Goal: Transaction & Acquisition: Purchase product/service

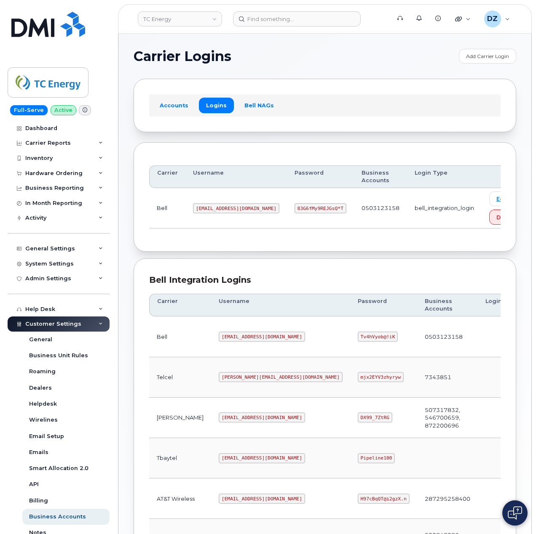
scroll to position [227, 0]
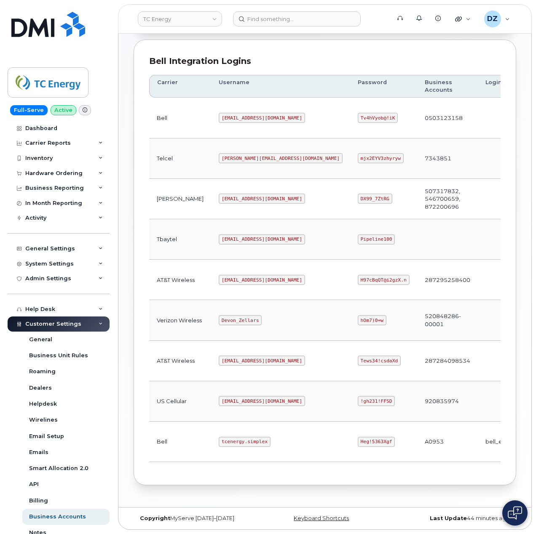
click at [219, 275] on code "tcenergy@myserve.ca" at bounding box center [262, 280] width 86 height 10
click at [243, 275] on code "tcenergy@myserve.ca" at bounding box center [262, 280] width 86 height 10
copy code "tcenergy@myserve.ca"
click at [358, 276] on code "H97cBqQT@i2gzX.n" at bounding box center [384, 280] width 52 height 10
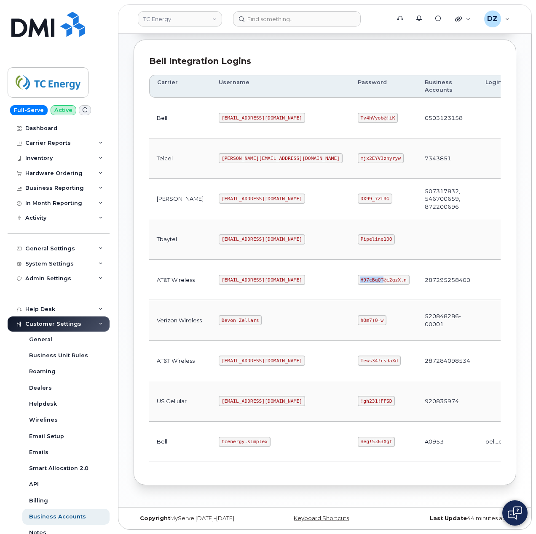
click at [358, 276] on code "H97cBqQT@i2gzX.n" at bounding box center [384, 280] width 52 height 10
click at [358, 275] on code "H97cBqQT@i2gzX.n" at bounding box center [384, 280] width 52 height 10
copy code "H97cBqQT@i2gzX.n"
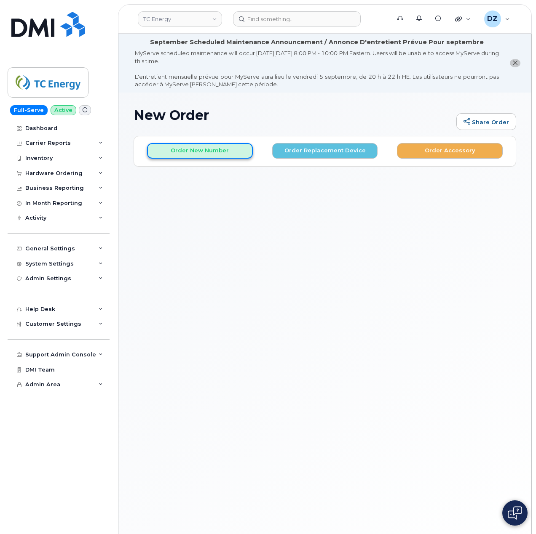
click at [206, 146] on button "Order New Number" at bounding box center [200, 151] width 106 height 16
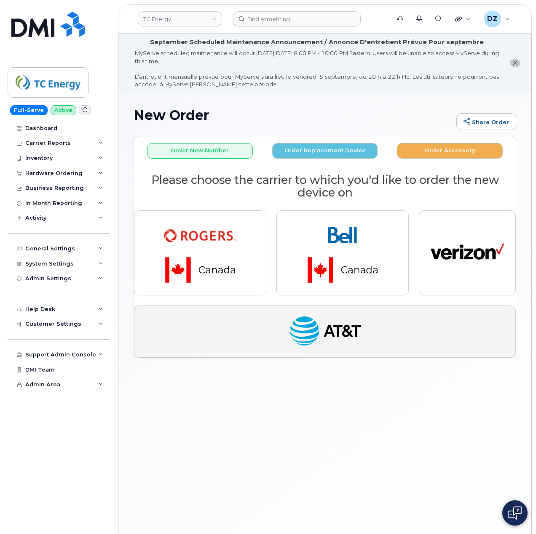
click at [321, 321] on img "button" at bounding box center [325, 332] width 74 height 38
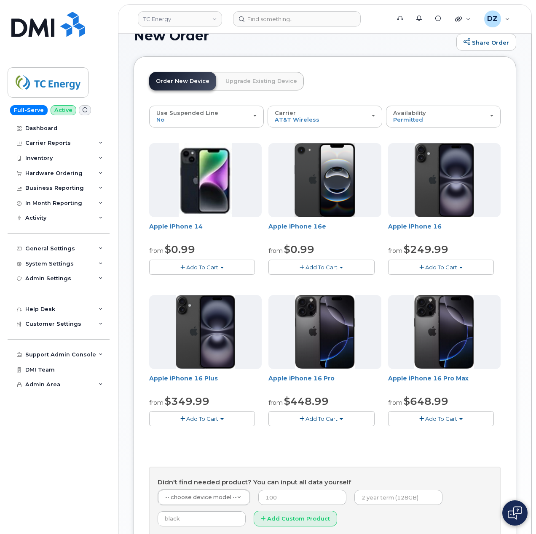
scroll to position [224, 0]
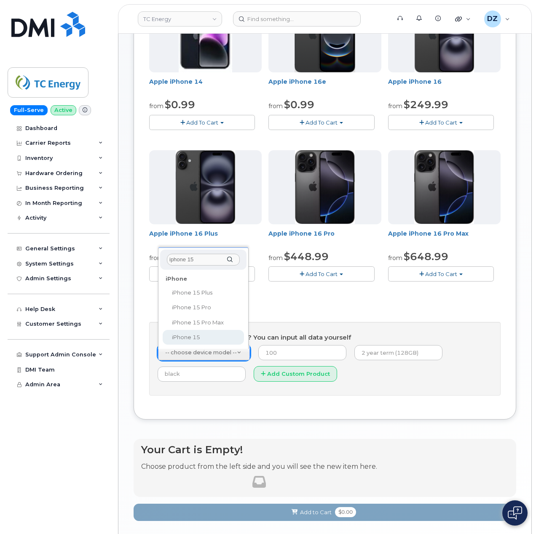
type input "iphone 15"
select select "3031"
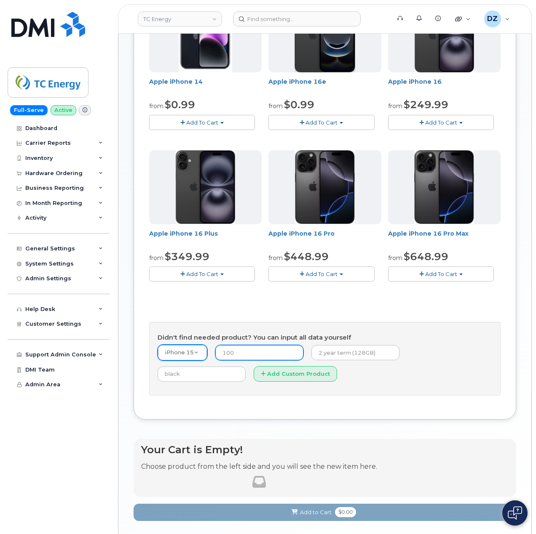
click at [253, 355] on input "number" at bounding box center [259, 352] width 88 height 15
type input "14.99"
click at [330, 356] on input "text" at bounding box center [355, 352] width 88 height 15
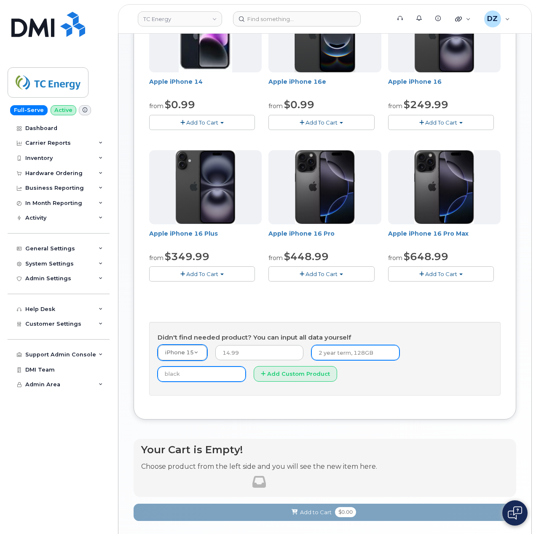
drag, startPoint x: 375, startPoint y: 353, endPoint x: 398, endPoint y: 361, distance: 24.2
click at [375, 353] on input "2 year term, 128GB" at bounding box center [355, 352] width 88 height 15
paste input "SCTASK0689328"
type input "2 year term, 128GB SCTASK0689328"
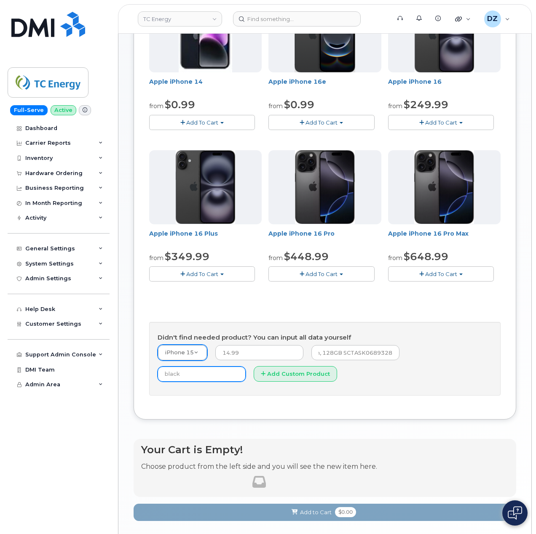
click at [245, 367] on input "text" at bounding box center [201, 374] width 88 height 15
type input "Black"
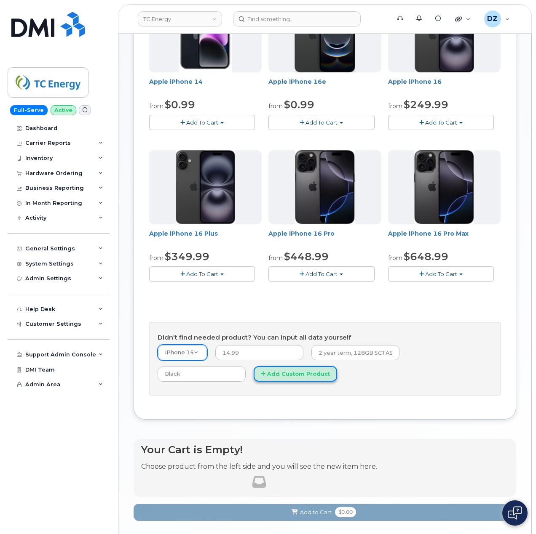
click at [253, 376] on button "Add Custom Product" at bounding box center [294, 374] width 83 height 16
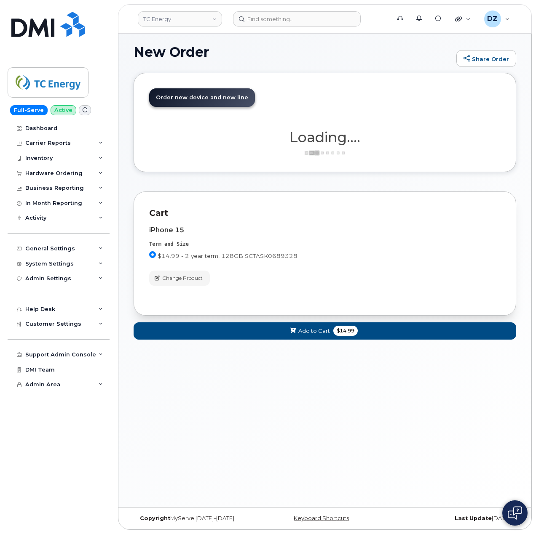
scroll to position [63, 0]
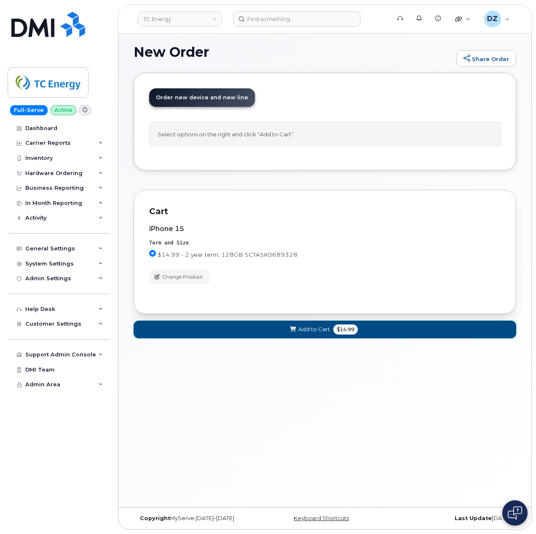
click at [290, 327] on span at bounding box center [293, 329] width 8 height 8
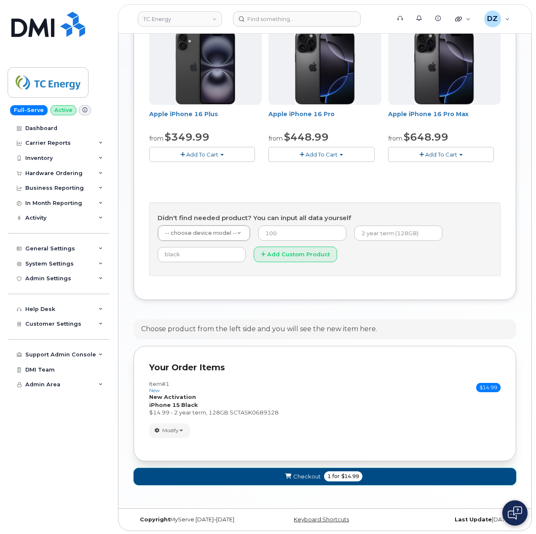
click at [334, 474] on button "Checkout 1 for $14.99" at bounding box center [324, 476] width 382 height 17
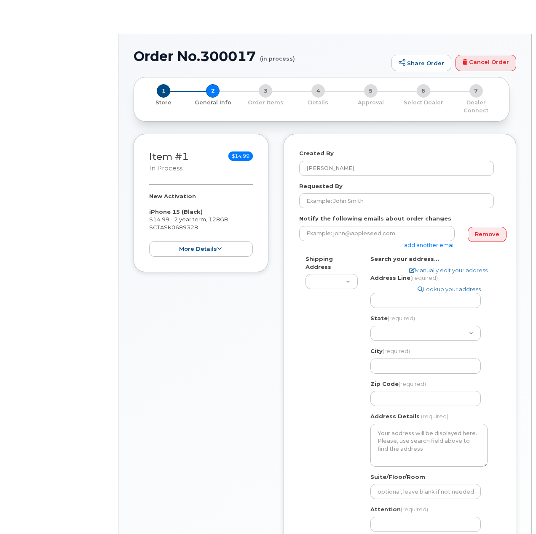
select select
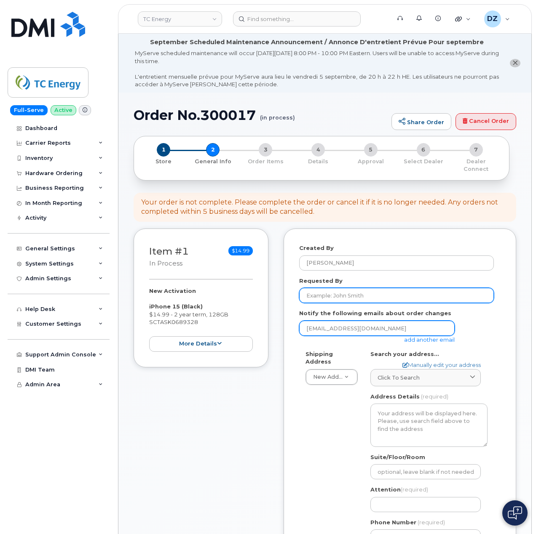
drag, startPoint x: 344, startPoint y: 291, endPoint x: 339, endPoint y: 315, distance: 24.4
click at [344, 291] on input "Requested By" at bounding box center [396, 295] width 195 height 15
paste input "SCTASK0689328"
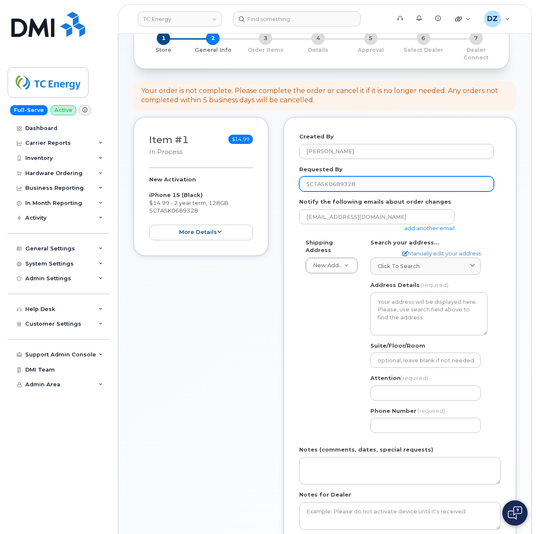
scroll to position [112, 0]
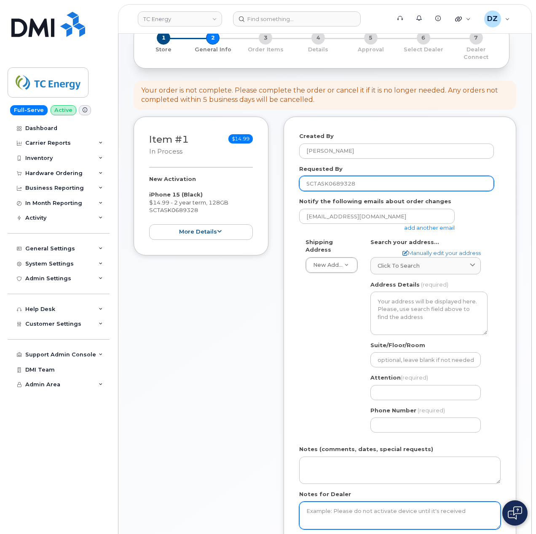
type input "SCTASK0689328"
click at [335, 512] on textarea "Notes for Dealer" at bounding box center [399, 516] width 201 height 28
paste textarea "SCTASK0689328"
type textarea "SCTASK0689328"
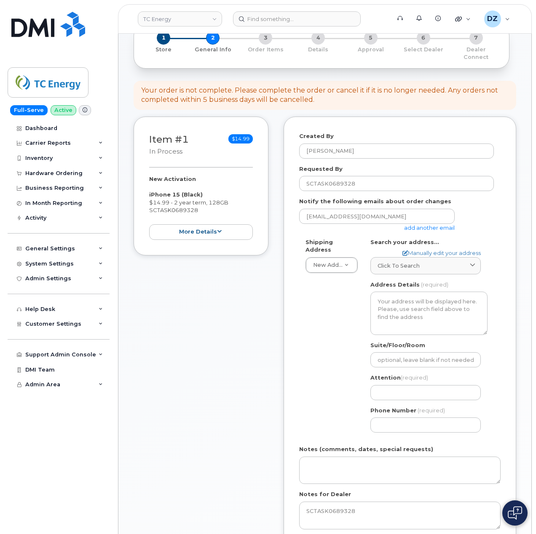
click at [430, 224] on link "add another email" at bounding box center [429, 227] width 51 height 7
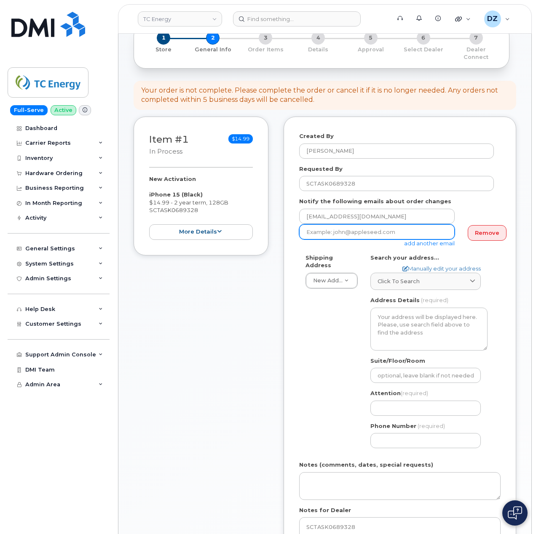
click at [359, 230] on input "email" at bounding box center [376, 231] width 155 height 15
paste input "brandon_young@tcenergy.com"
type input "brandon_young@tcenergy.com"
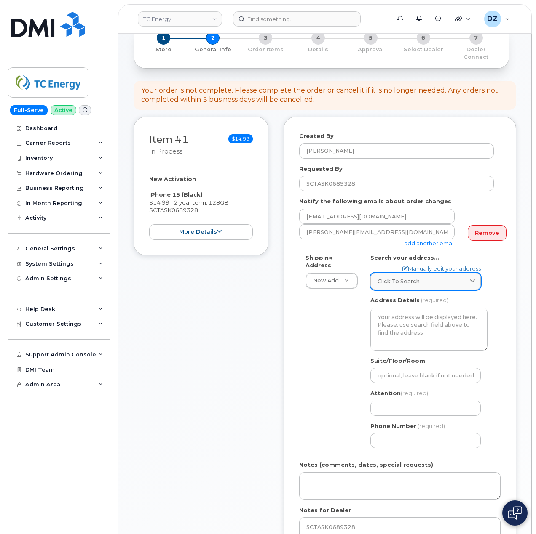
click at [408, 277] on span "Click to search" at bounding box center [398, 281] width 42 height 8
paste input "48 Columbia Gas Road Sandyville, WV 25275"
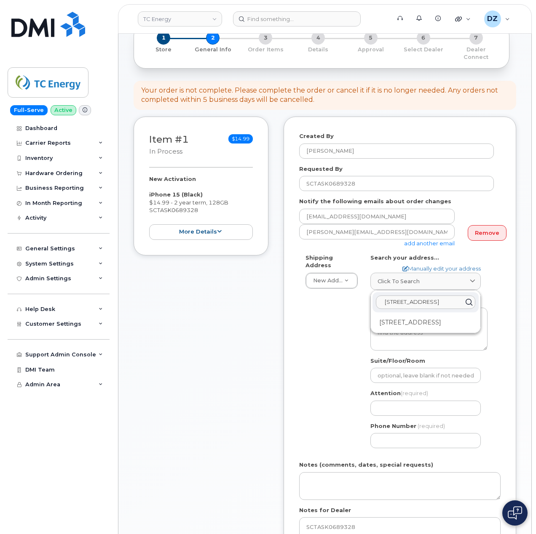
type input "48 Columbia Gas Road Sandyville, WV 25275"
click at [424, 323] on div "48 Columbia Gas Rd Sandyville WV 25275-6673" at bounding box center [425, 323] width 106 height 14
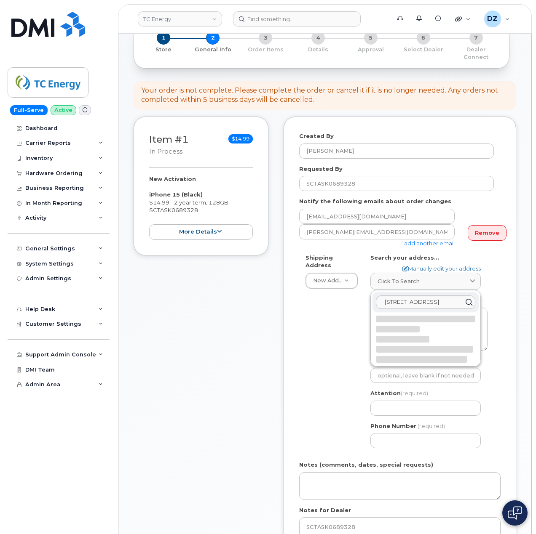
select select
type textarea "48 Columbia Gas Rd SANDYVILLE WV 25275-6673 UNITED STATES"
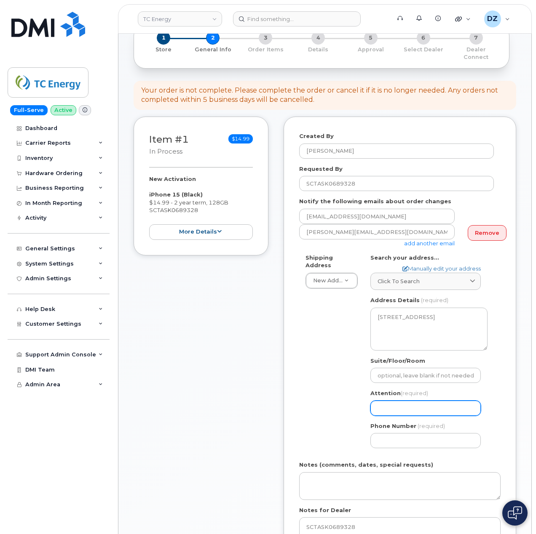
click at [405, 401] on input "Attention (required)" at bounding box center [425, 408] width 110 height 15
paste input "[PERSON_NAME]"
select select
type input "[PERSON_NAME]"
click at [394, 434] on input "Phone Number" at bounding box center [425, 440] width 110 height 15
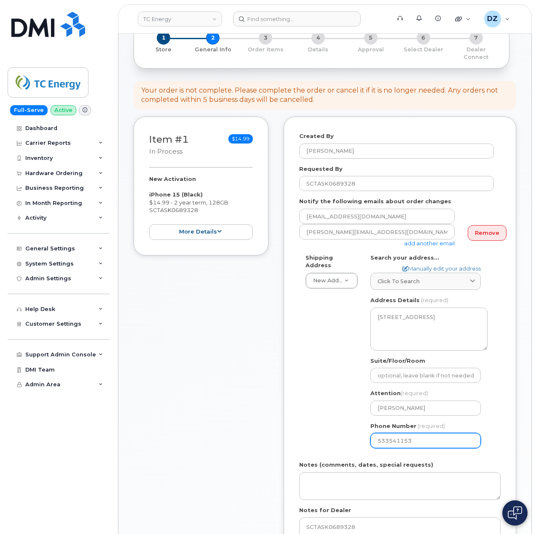
type input "533541153"
click at [319, 397] on div "Shipping Address New Address New Address 10255 S Washington Ave 117 Kohen Dr 18…" at bounding box center [396, 354] width 195 height 201
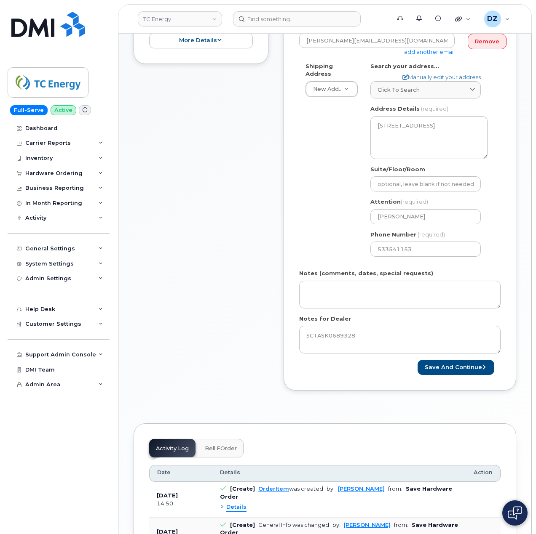
scroll to position [337, 0]
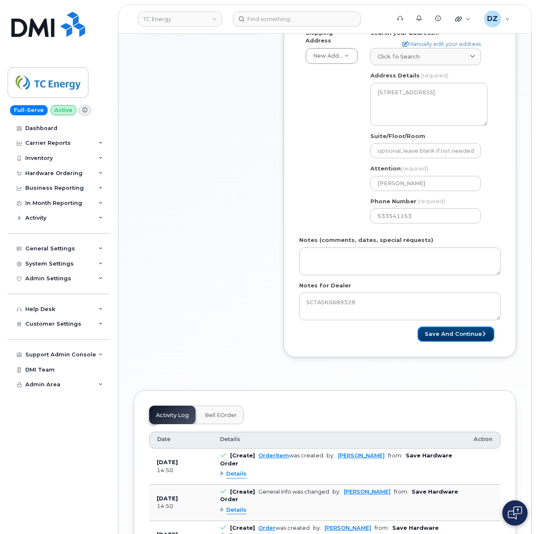
drag, startPoint x: 460, startPoint y: 331, endPoint x: 339, endPoint y: 329, distance: 120.4
click at [460, 331] on button "Save and Continue" at bounding box center [455, 335] width 77 height 16
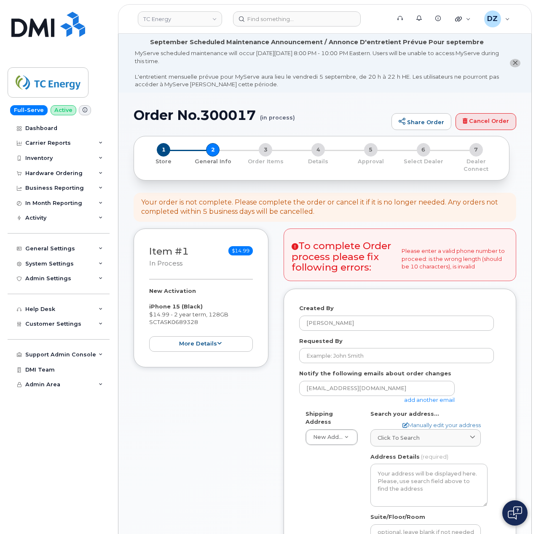
select select
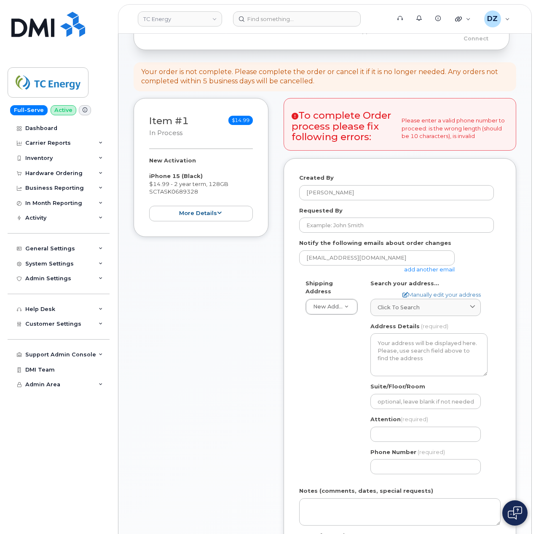
scroll to position [224, 0]
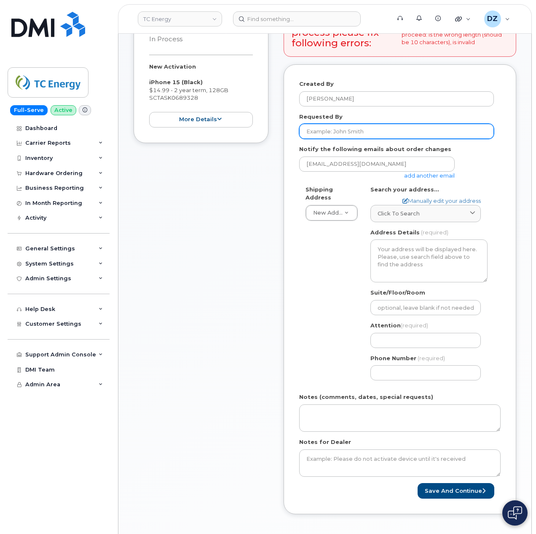
click at [360, 125] on input "Requested By" at bounding box center [396, 131] width 195 height 15
paste input "SCTASK0689328"
type input "SCTASK0689328"
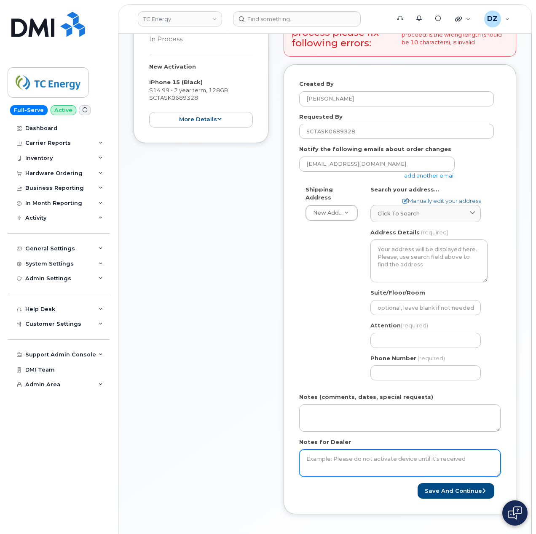
click at [337, 452] on textarea "Notes for Dealer" at bounding box center [399, 464] width 201 height 28
paste textarea "SCTASK0689328"
type textarea "SCTASK0689328"
click at [420, 172] on link "add another email" at bounding box center [429, 175] width 51 height 7
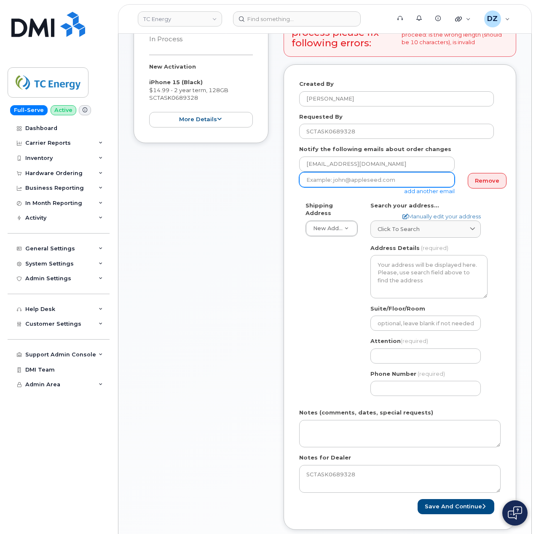
click at [359, 172] on input "email" at bounding box center [376, 179] width 155 height 15
paste input "brandon_young@tcenergy.com"
type input "brandon_young@tcenergy.com"
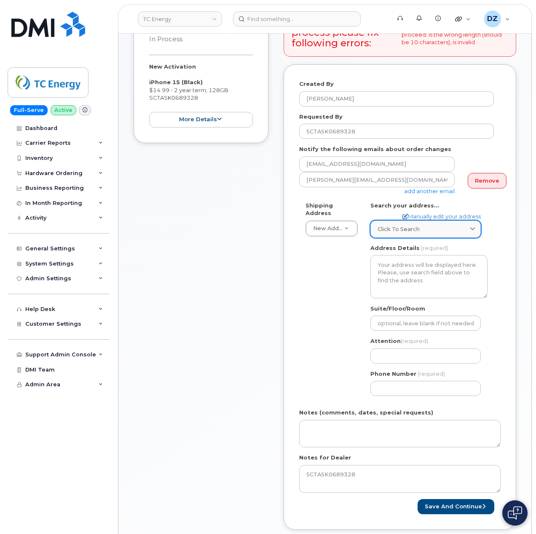
click at [416, 225] on span "Click to search" at bounding box center [398, 229] width 42 height 8
paste input "48 Columbia Gas Road Sandyville, WV 25275"
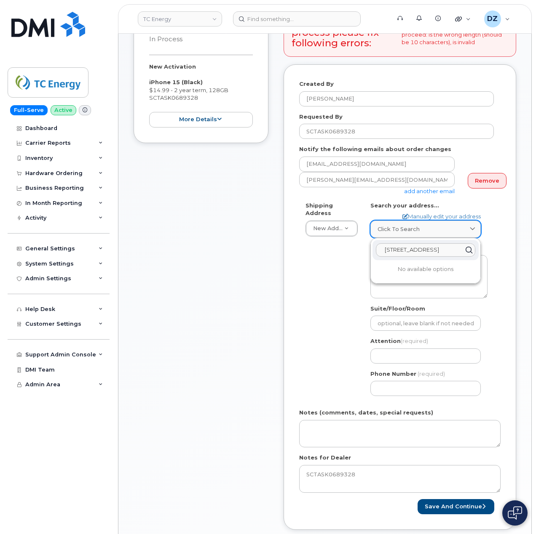
scroll to position [0, 44]
type input "48 Columbia Gas Road Sandyville, WV 25275"
click at [432, 264] on div "48 Columbia Gas Rd Sandyville WV 25275-6673" at bounding box center [425, 271] width 106 height 14
select select
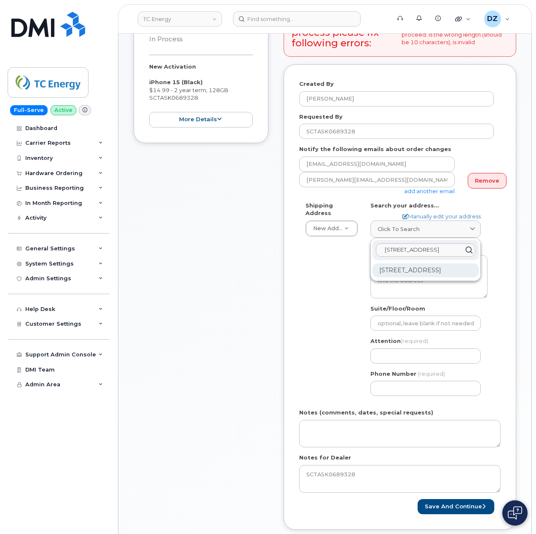
type textarea "48 Columbia Gas Rd SANDYVILLE WV 25275-6673 UNITED STATES"
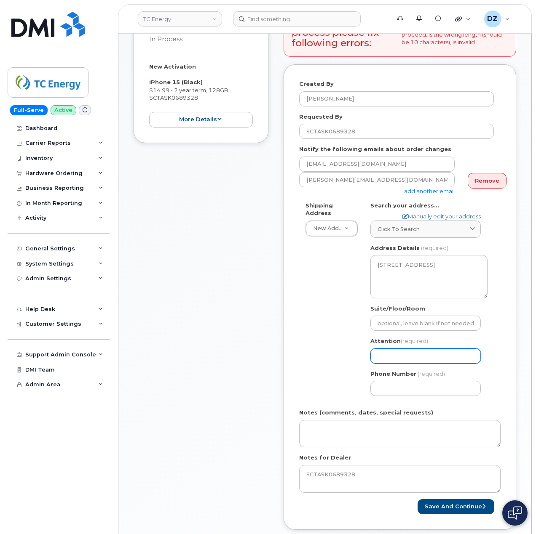
click at [423, 349] on input "Attention (required)" at bounding box center [425, 356] width 110 height 15
paste input "Brandon Young"
select select
type input "Brandon Young"
click at [396, 382] on input "Phone Number" at bounding box center [425, 388] width 110 height 15
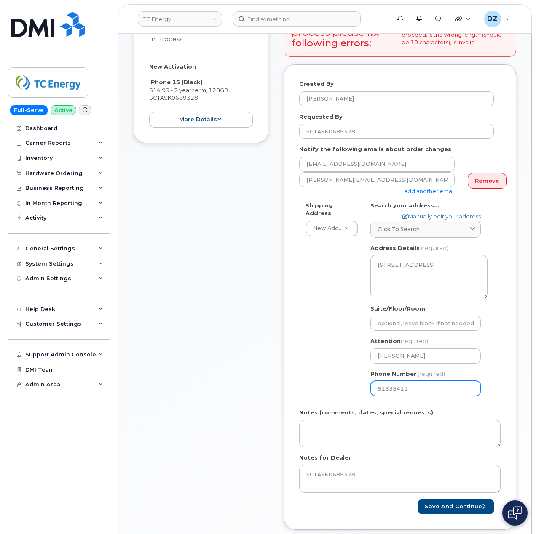
type input "513354115"
select select
click at [422, 385] on input "5133541153" at bounding box center [425, 388] width 110 height 15
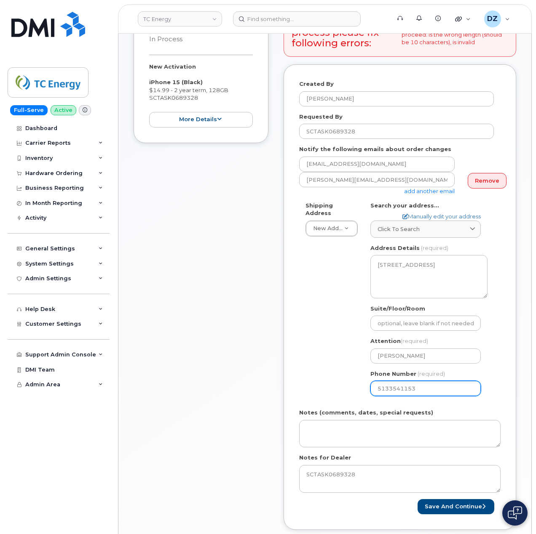
type input "5"
select select
type input "5133541"
type input "513354115"
select select
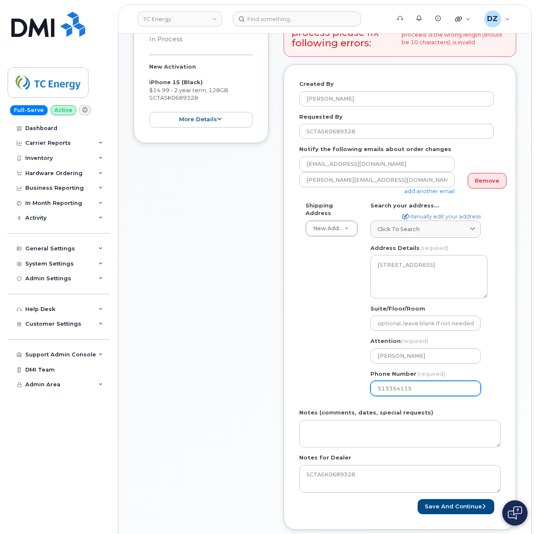
type input "5133541153"
click at [464, 502] on button "Save and Continue" at bounding box center [455, 507] width 77 height 16
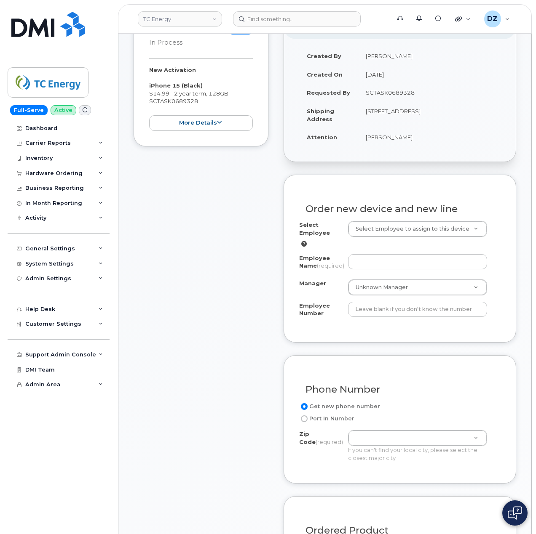
scroll to position [224, 0]
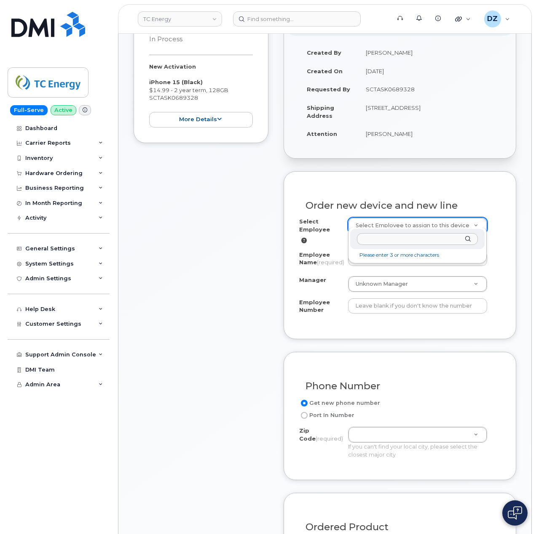
type input "207827"
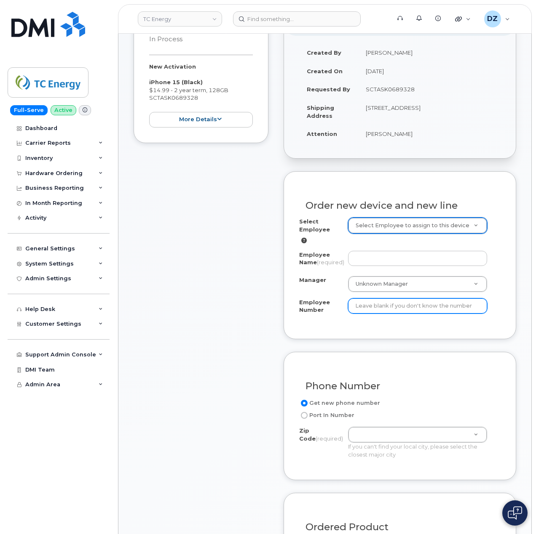
click at [366, 313] on input "Employee Number" at bounding box center [417, 306] width 139 height 15
paste input "207827"
type input "207827"
click at [216, 322] on div "Item #1 in process $14.99 New Activation iPhone 15 (Black) $14.99 - 2 year term…" at bounding box center [200, 387] width 135 height 767
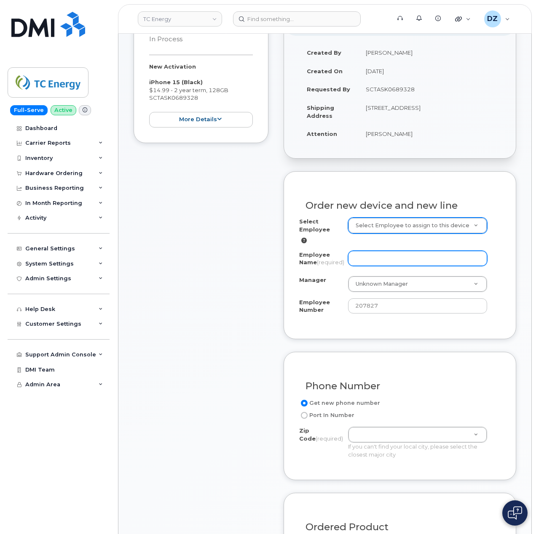
click at [378, 253] on input "Employee Name (required)" at bounding box center [417, 258] width 139 height 15
paste input "[PERSON_NAME]"
type input "[PERSON_NAME]"
paste input "Kevin Miller"
type input "[PERSON_NAME]"
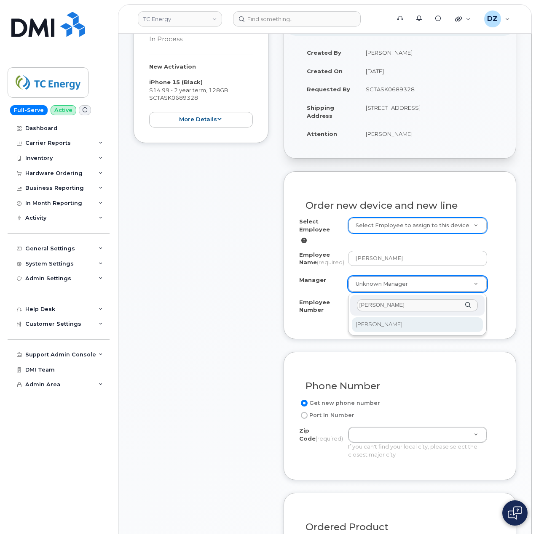
type input "[PERSON_NAME]"
select select "1402252"
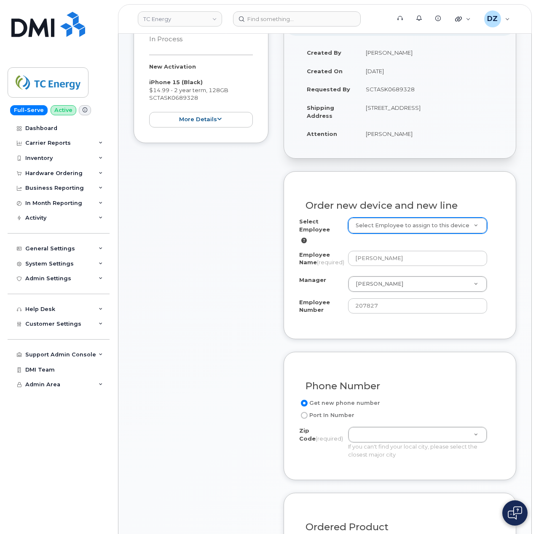
click at [377, 105] on td "[STREET_ADDRESS]" at bounding box center [429, 112] width 142 height 26
copy td "25275"
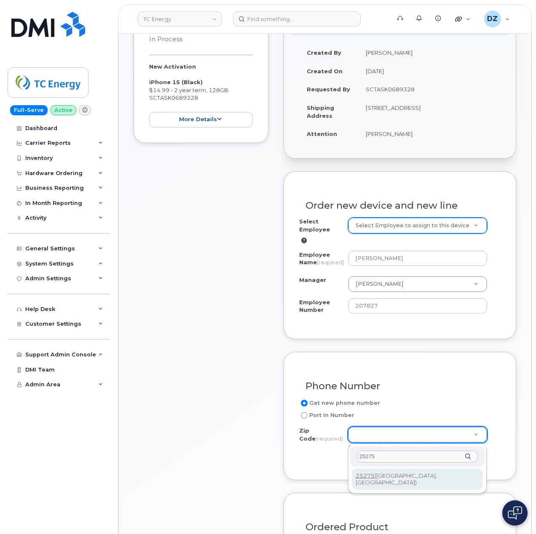
type input "25275"
type input "25275 (Sandyville, WV)"
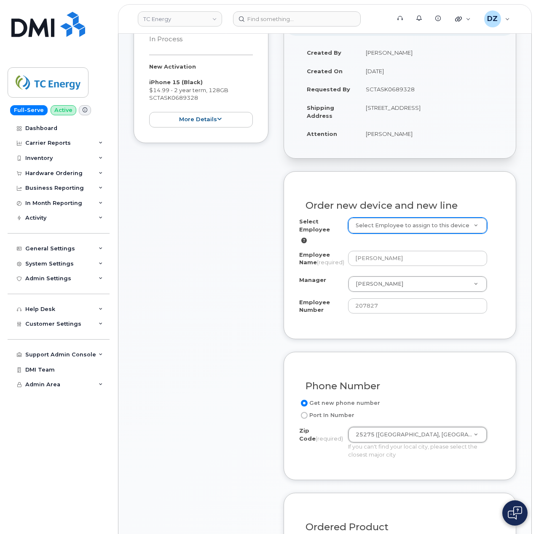
click at [195, 365] on div "Item #1 in process $14.99 New Activation iPhone 15 (Black) $14.99 - 2 year term…" at bounding box center [200, 387] width 135 height 767
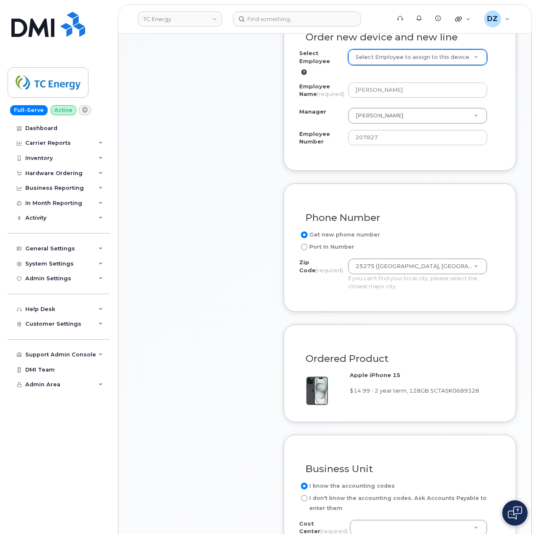
scroll to position [449, 0]
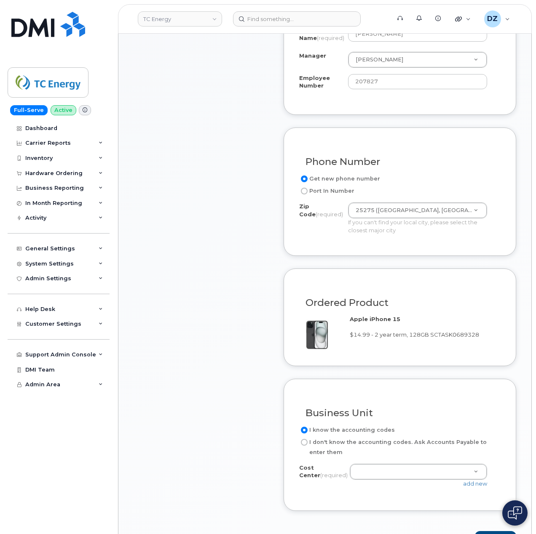
click at [315, 443] on label "I don't know the accounting codes. Ask Accounts Payable to enter them" at bounding box center [396, 448] width 195 height 20
click at [307, 443] on input "I don't know the accounting codes. Ask Accounts Payable to enter them" at bounding box center [304, 442] width 7 height 7
radio input "true"
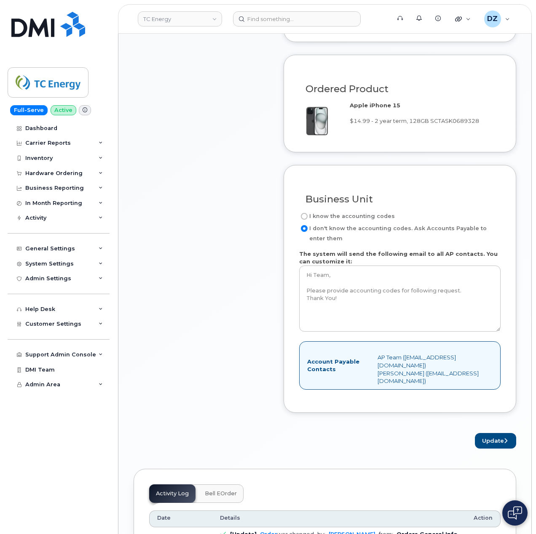
scroll to position [674, 0]
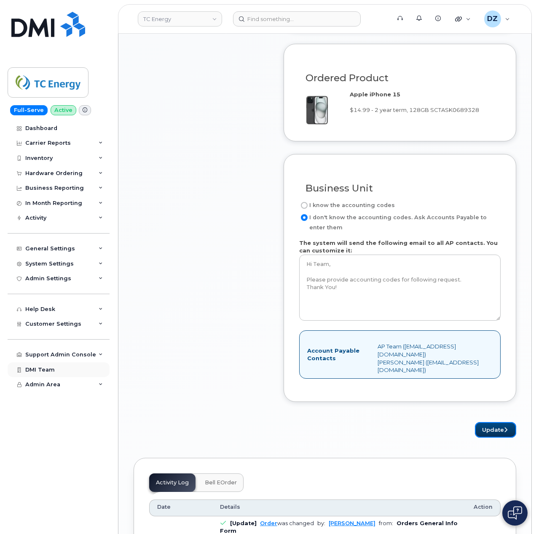
drag, startPoint x: 499, startPoint y: 432, endPoint x: 86, endPoint y: 374, distance: 417.1
click at [499, 432] on button "Update" at bounding box center [495, 430] width 41 height 16
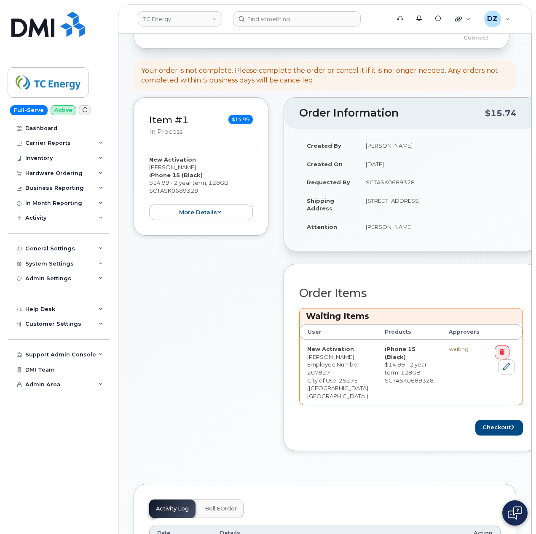
scroll to position [168, 0]
click at [475, 435] on button "Checkout" at bounding box center [499, 427] width 48 height 16
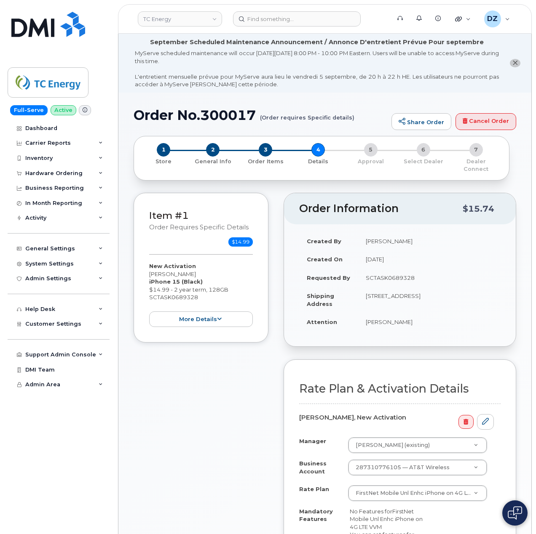
click at [157, 112] on h1 "Order No.300017 (Order requires Specific details)" at bounding box center [259, 115] width 253 height 15
click at [231, 117] on h1 "Order No.300017 (Order requires Specific details)" at bounding box center [259, 115] width 253 height 15
copy h1 "Order No.300017"
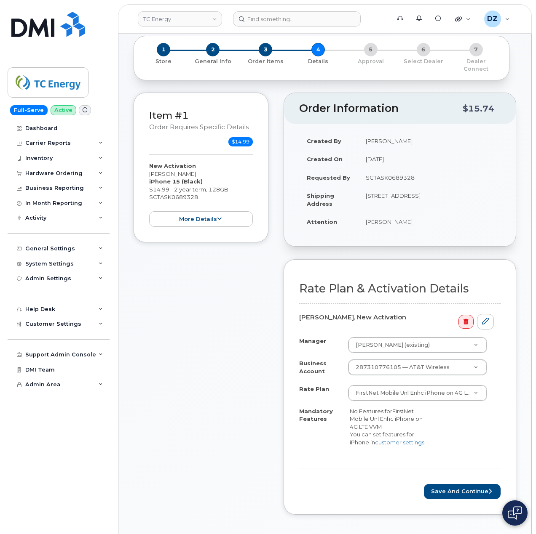
scroll to position [337, 0]
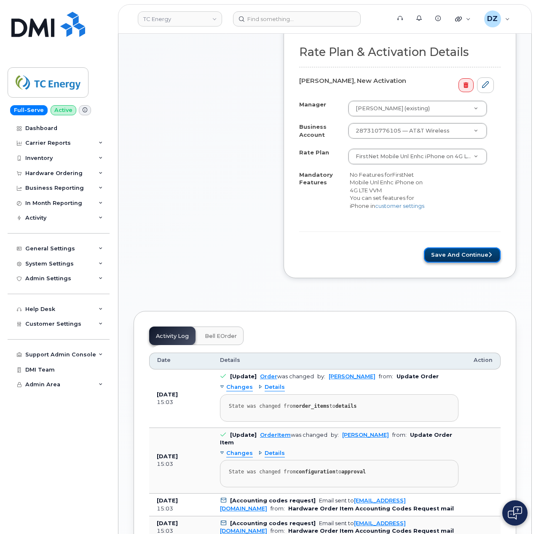
click at [476, 253] on button "Save and Continue" at bounding box center [462, 256] width 77 height 16
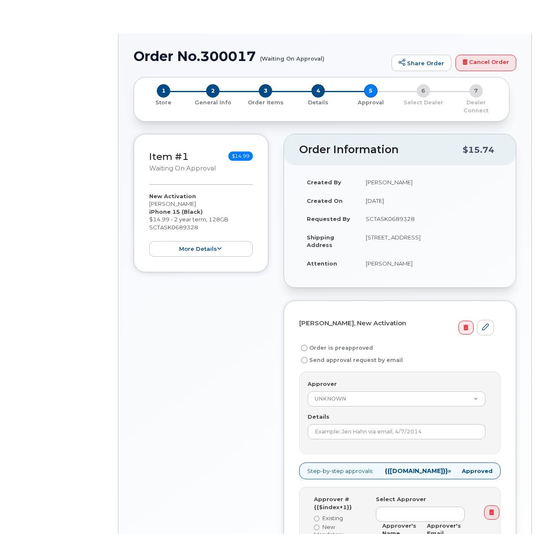
radio input "true"
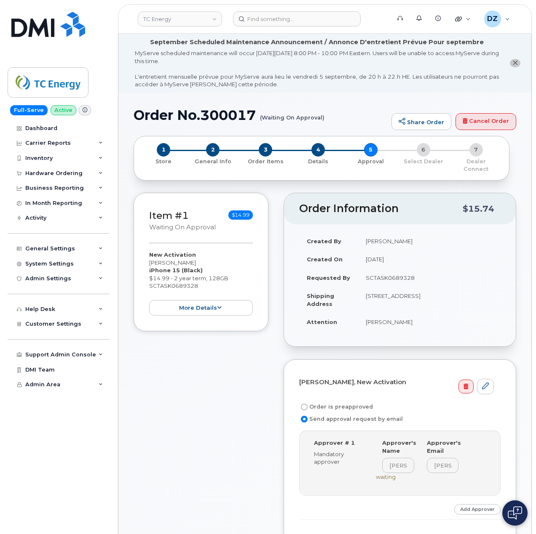
drag, startPoint x: 336, startPoint y: 402, endPoint x: 381, endPoint y: 349, distance: 69.6
click at [336, 402] on label "Order is preapproved" at bounding box center [336, 407] width 74 height 10
click at [307, 404] on input "Order is preapproved" at bounding box center [304, 407] width 7 height 7
radio input "true"
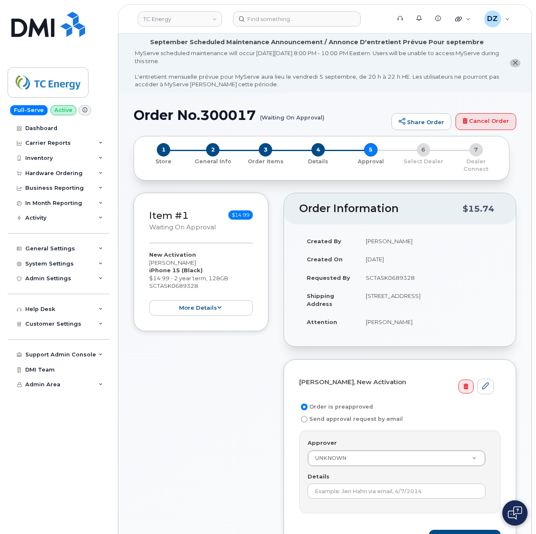
click at [398, 269] on td "SCTASK0689328" at bounding box center [429, 278] width 142 height 19
copy td "SCTASK0689328"
click at [369, 486] on input "Details" at bounding box center [396, 491] width 178 height 15
paste input "SCTASK0689328"
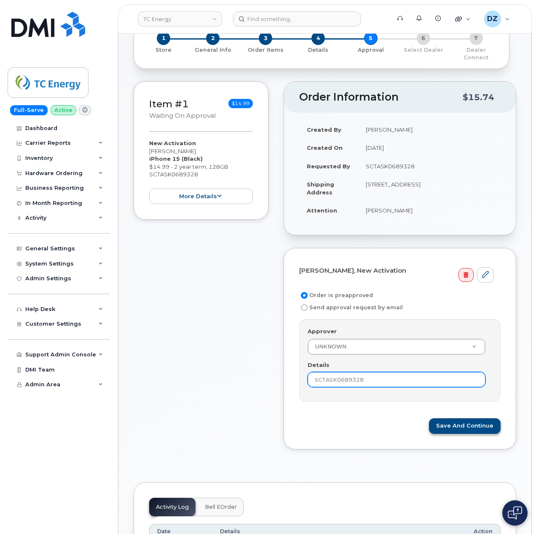
scroll to position [112, 0]
type input "SCTASK0689328"
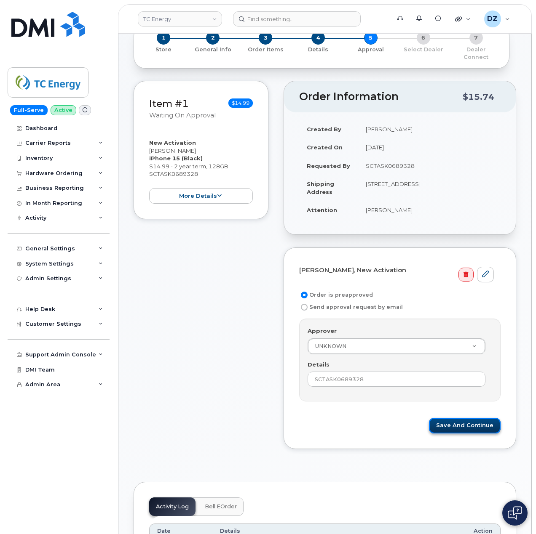
click at [474, 418] on button "Save and Continue" at bounding box center [465, 426] width 72 height 16
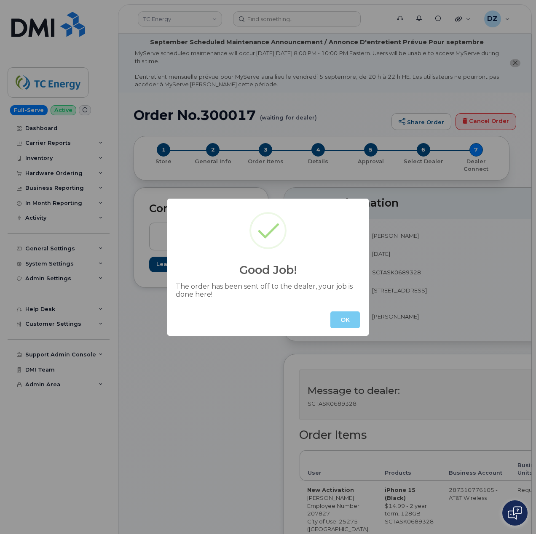
click at [351, 320] on button "OK" at bounding box center [344, 320] width 29 height 17
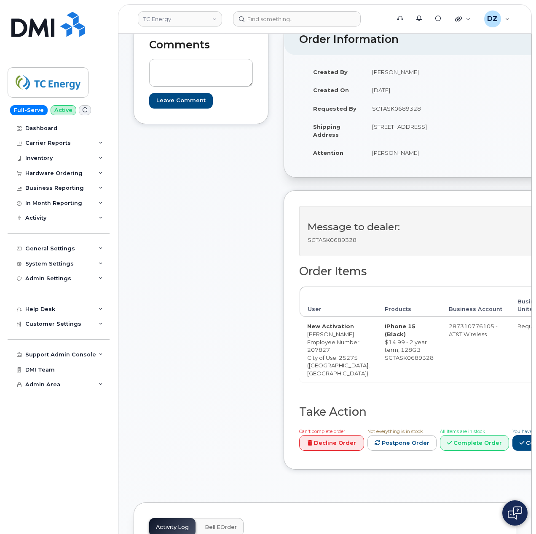
scroll to position [280, 0]
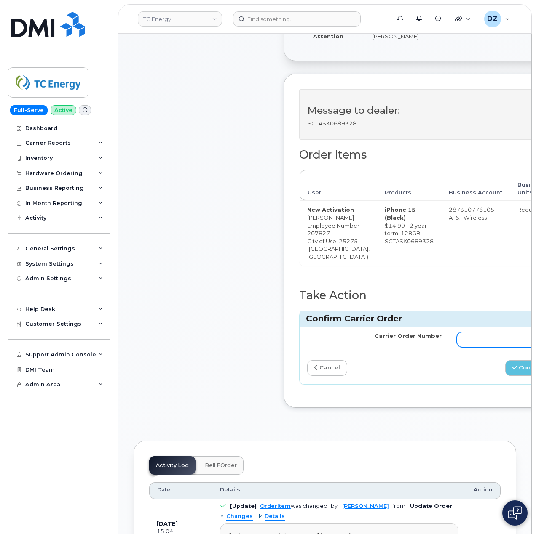
click at [472, 347] on input "Carrier Order Number" at bounding box center [523, 339] width 134 height 15
paste input "10-173353142291435"
type input "10-173353142291435"
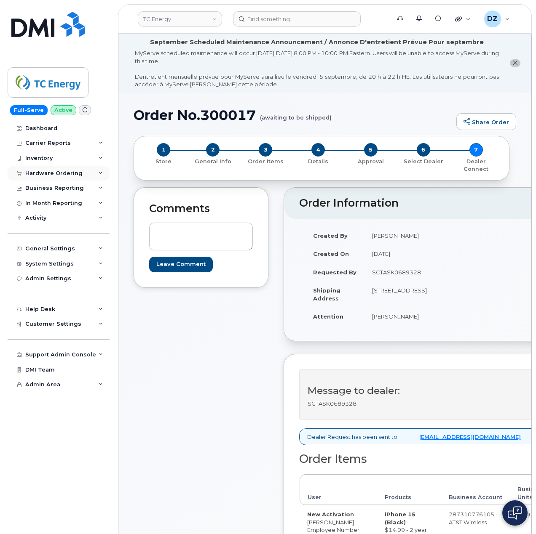
click at [70, 173] on div "Hardware Ordering" at bounding box center [53, 173] width 57 height 7
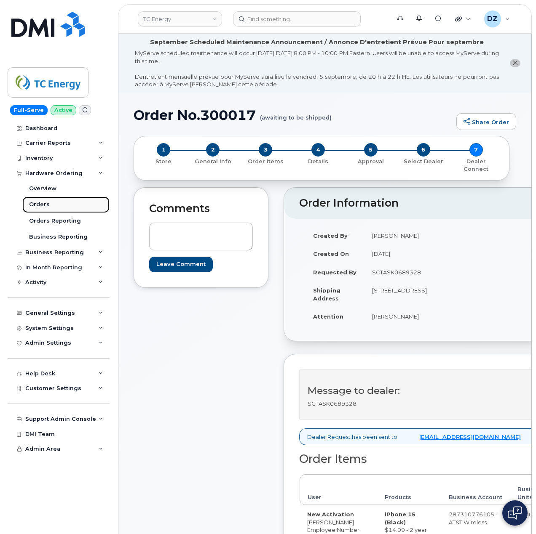
click at [64, 206] on link "Orders" at bounding box center [65, 205] width 87 height 16
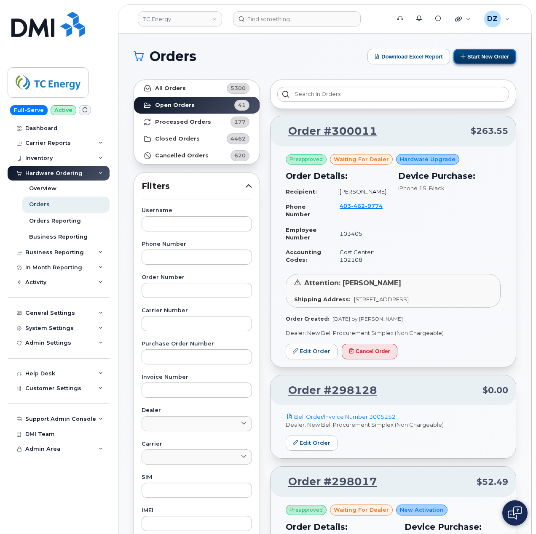
click at [487, 56] on button "Start New Order" at bounding box center [484, 57] width 63 height 16
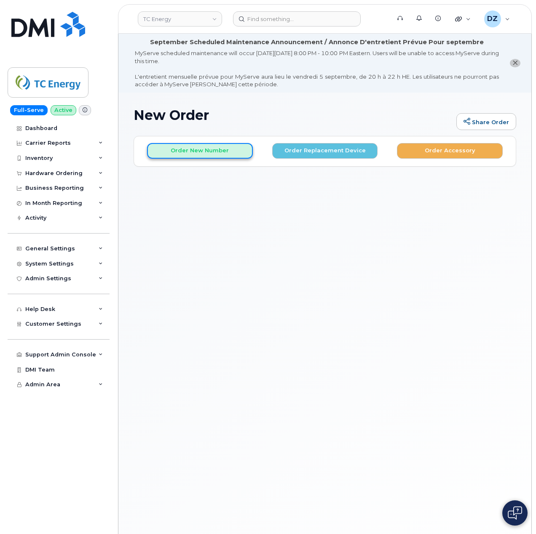
click at [188, 154] on button "Order New Number" at bounding box center [200, 151] width 106 height 16
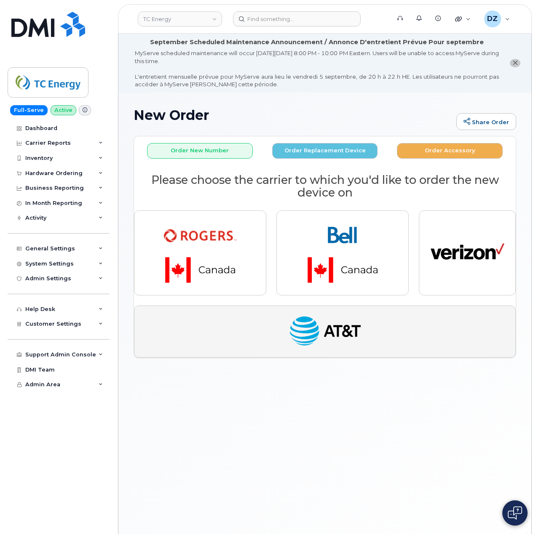
click at [303, 332] on img "button" at bounding box center [325, 332] width 74 height 38
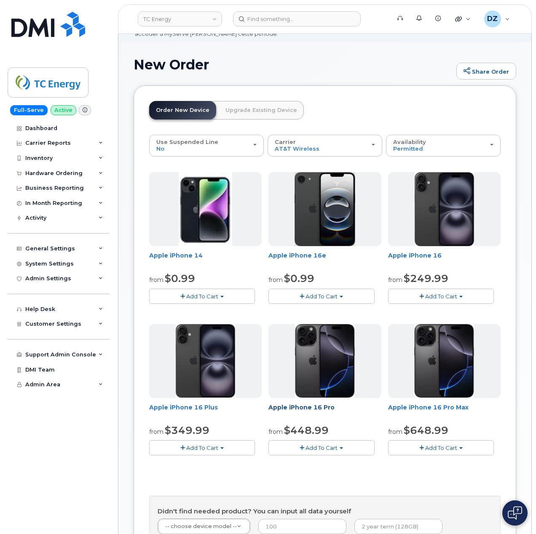
scroll to position [168, 0]
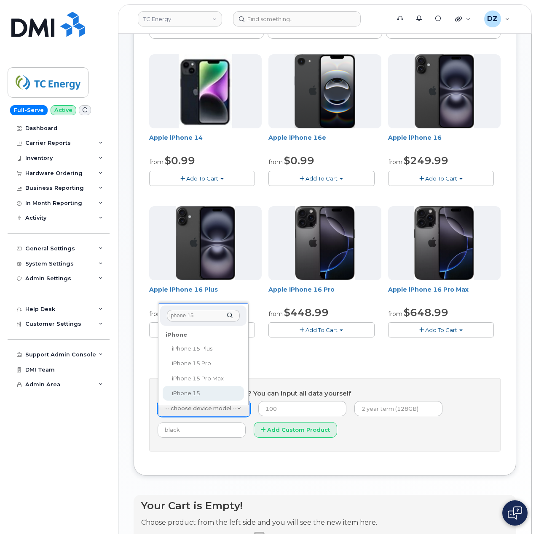
type input "iphone 15"
select select "3031"
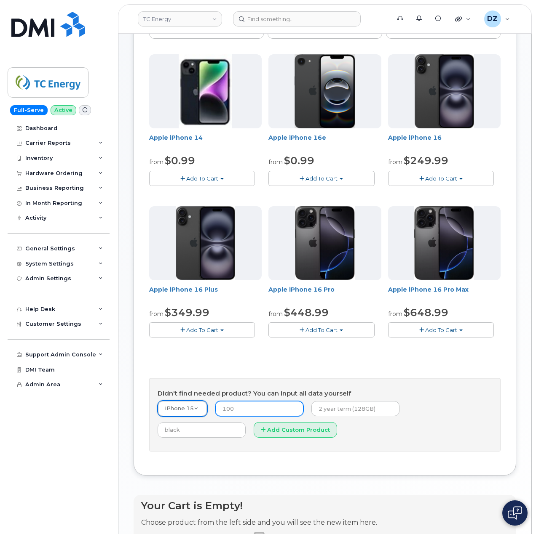
click at [235, 414] on input "number" at bounding box center [259, 408] width 88 height 15
type input "14.99"
click at [337, 415] on input "text" at bounding box center [355, 408] width 88 height 15
click at [374, 411] on input "2 year term, 128GB" at bounding box center [355, 408] width 88 height 15
paste input "SCTASK0689356"
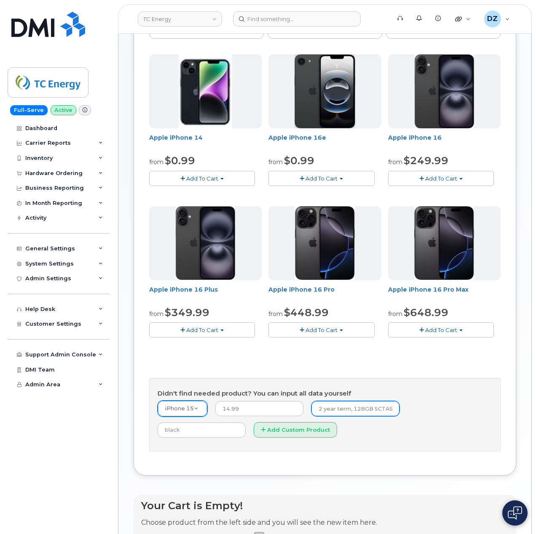
scroll to position [0, 37]
type input "2 year term, 128GB SCTASK0689356"
click at [245, 423] on input "text" at bounding box center [201, 430] width 88 height 15
type input "Black"
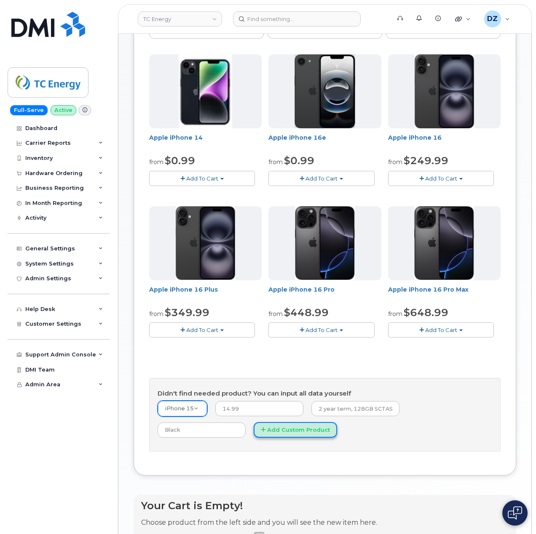
click at [253, 438] on button "Add Custom Product" at bounding box center [294, 430] width 83 height 16
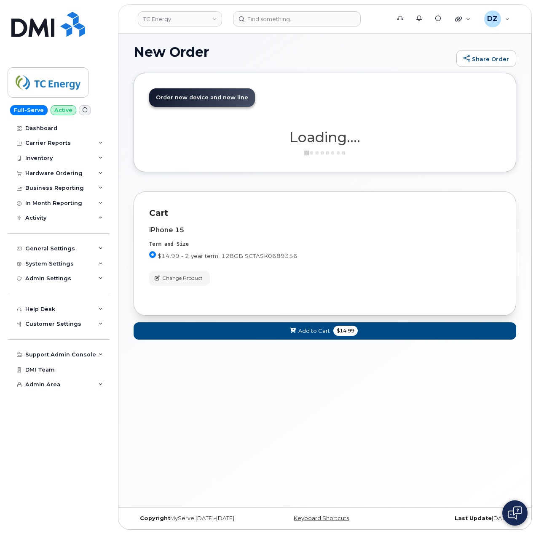
scroll to position [63, 0]
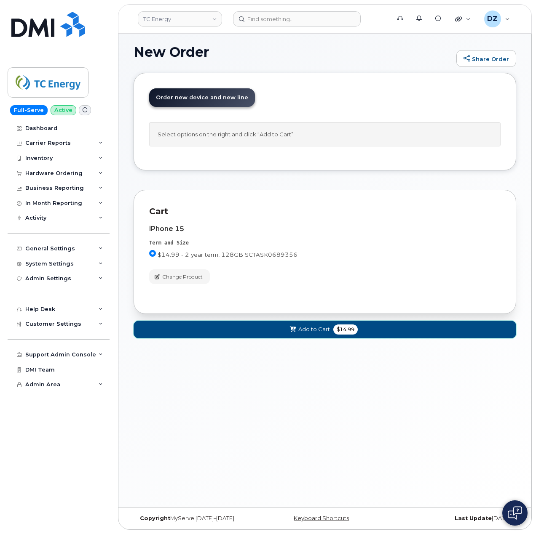
click at [299, 333] on span "Add to Cart" at bounding box center [314, 329] width 32 height 8
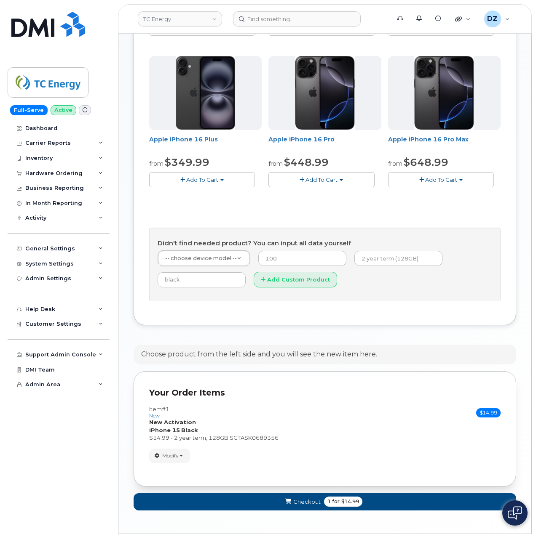
scroll to position [348, 0]
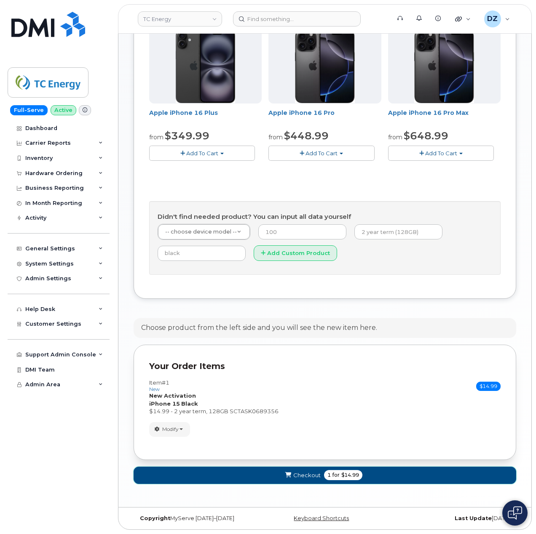
click at [332, 472] on span "for" at bounding box center [336, 476] width 11 height 8
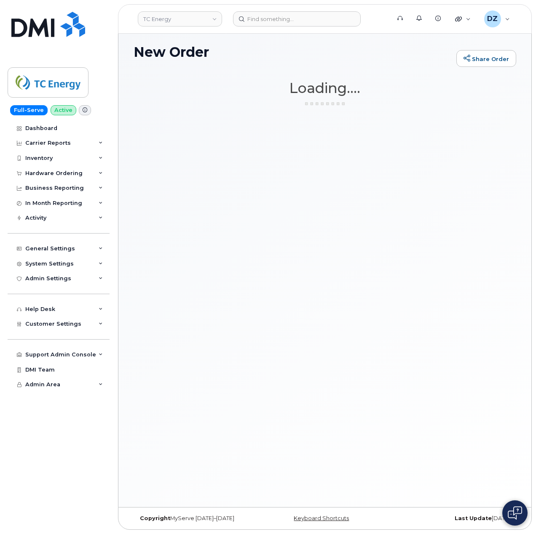
scroll to position [63, 0]
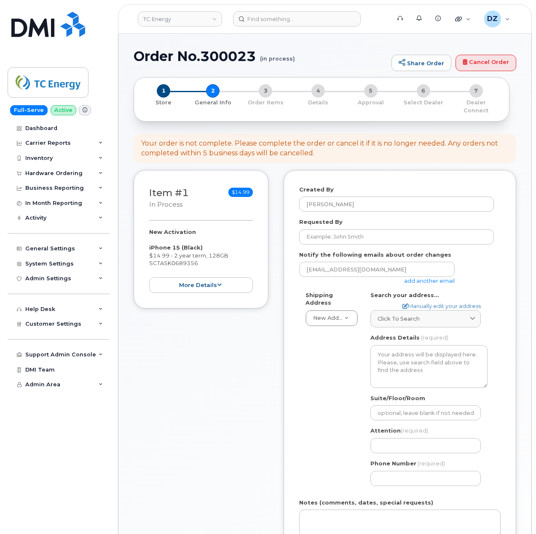
select select
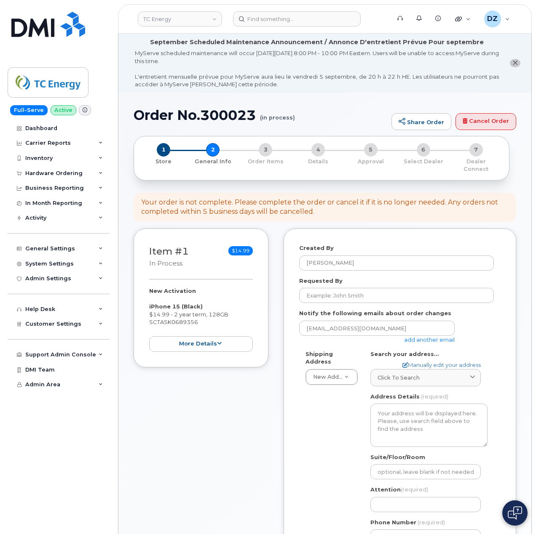
click at [164, 115] on h1 "Order No.300023 (in process)" at bounding box center [259, 115] width 253 height 15
click at [247, 117] on h1 "Order No.300023 (in process)" at bounding box center [259, 115] width 253 height 15
copy h1 "Order No.300023"
click at [355, 290] on input "Requested By" at bounding box center [396, 295] width 195 height 15
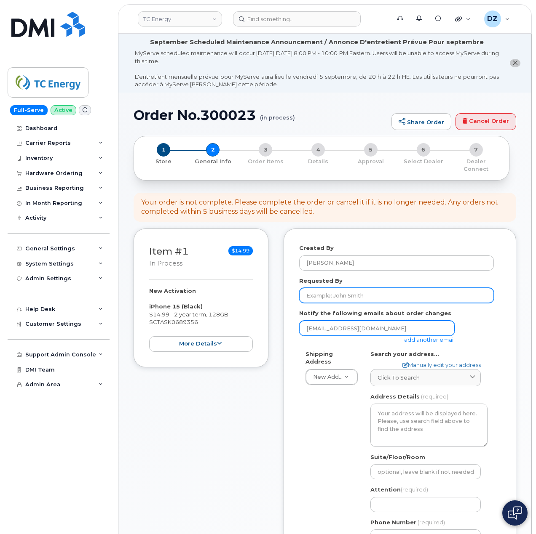
paste input "SCTASK0689356"
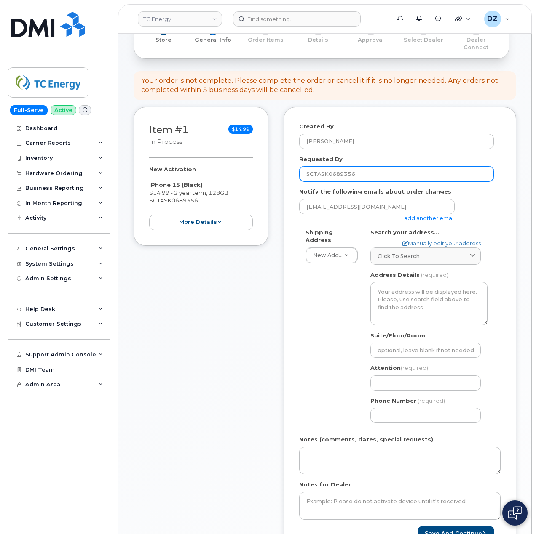
scroll to position [224, 0]
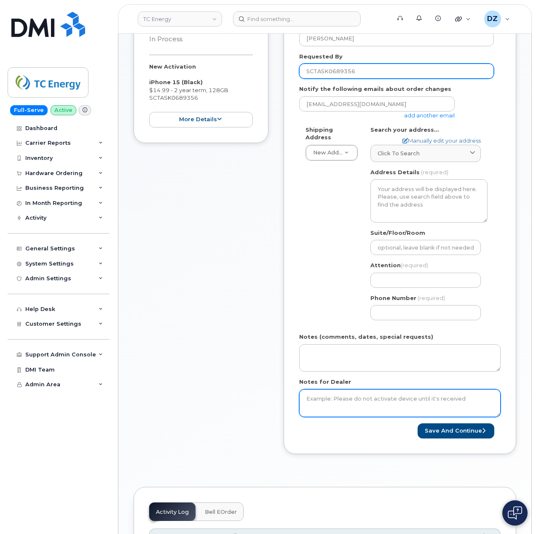
type input "SCTASK0689356"
click at [361, 398] on textarea "Notes for Dealer" at bounding box center [399, 404] width 201 height 28
paste textarea "SCTASK0689356"
type textarea "SCTASK0689356"
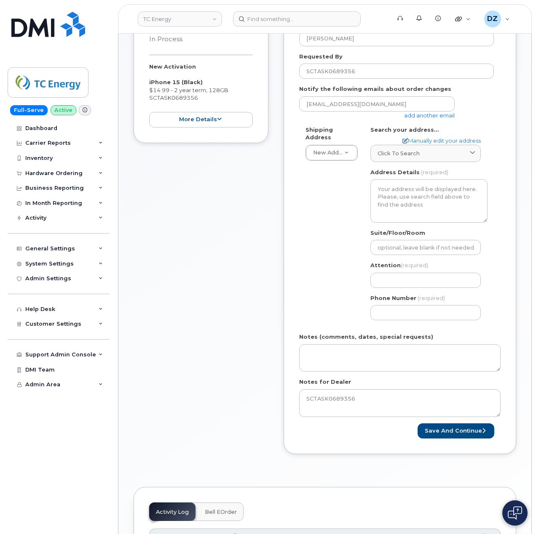
click at [425, 112] on link "add another email" at bounding box center [429, 115] width 51 height 7
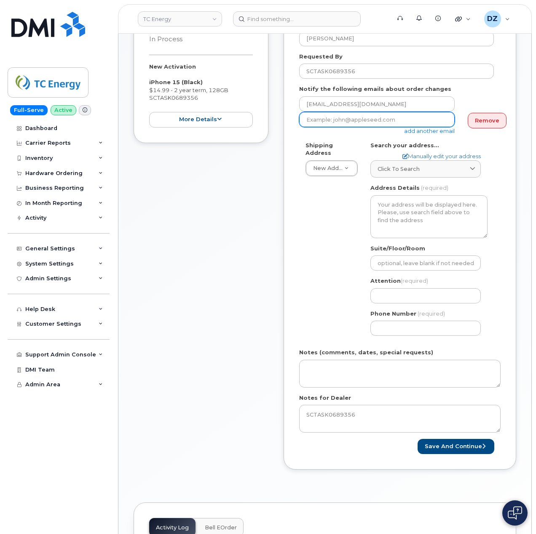
click at [371, 113] on input "email" at bounding box center [376, 119] width 155 height 15
paste input "[EMAIL_ADDRESS][DOMAIN_NAME]"
type input "[EMAIL_ADDRESS][DOMAIN_NAME]"
click at [307, 232] on div "Shipping Address New Address New Address [STREET_ADDRESS][GEOGRAPHIC_DATA][US_S…" at bounding box center [396, 241] width 195 height 201
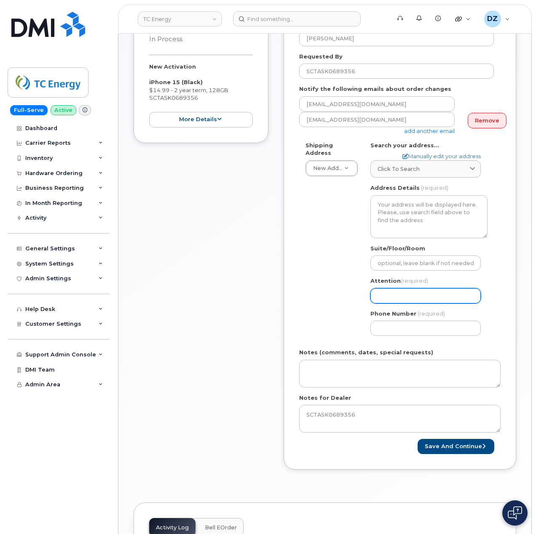
click at [410, 291] on input "Attention (required)" at bounding box center [425, 295] width 110 height 15
paste input "[PERSON_NAME]"
type input "[PERSON_NAME]"
select select
type input "[PERSON_NAME]"
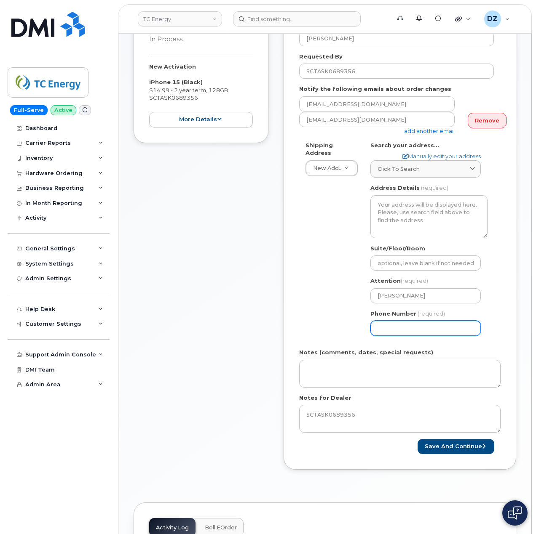
click at [391, 321] on input "Phone Number" at bounding box center [425, 328] width 110 height 15
type input "513354115"
select select
type input "5133541153"
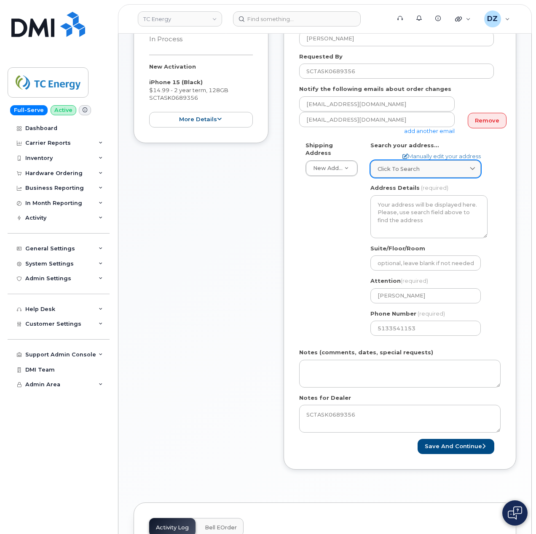
click at [431, 165] on div "Click to search" at bounding box center [425, 169] width 96 height 8
paste input "48 Columbia Gas Rd Sandyville, WV 25275"
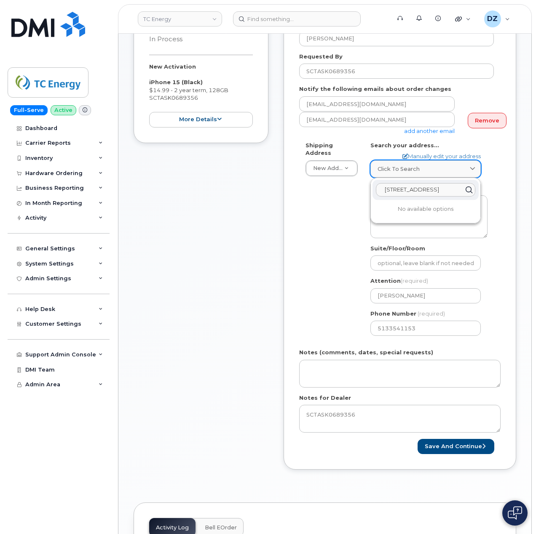
scroll to position [0, 36]
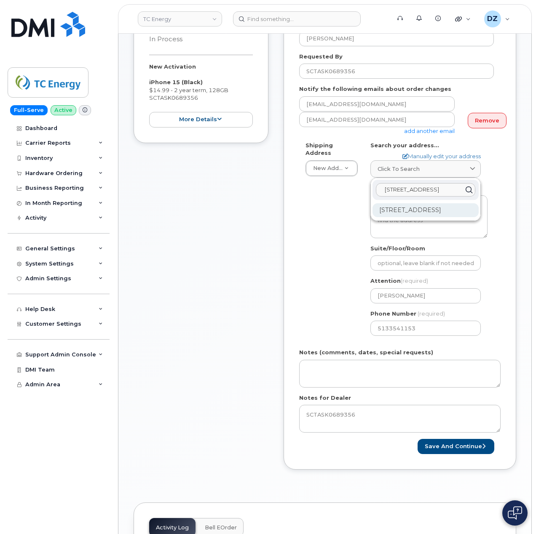
type input "48 Columbia Gas Rd Sandyville, WV 25275"
click at [396, 210] on div "48 Columbia Gas Rd Sandyville WV 25275-6673" at bounding box center [425, 210] width 106 height 14
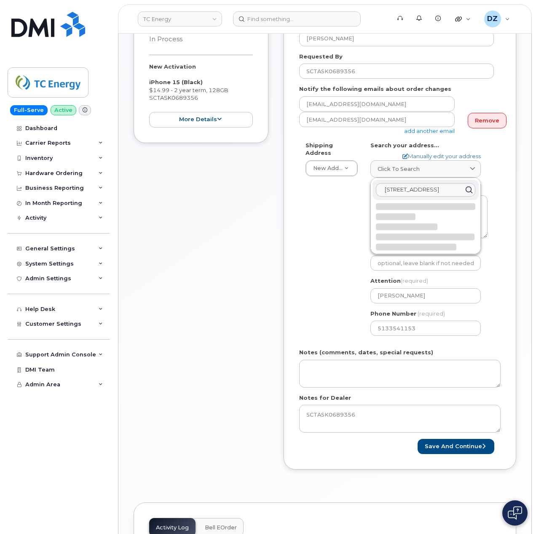
select select
type textarea "48 Columbia Gas Rd SANDYVILLE WV 25275-6673 UNITED STATES"
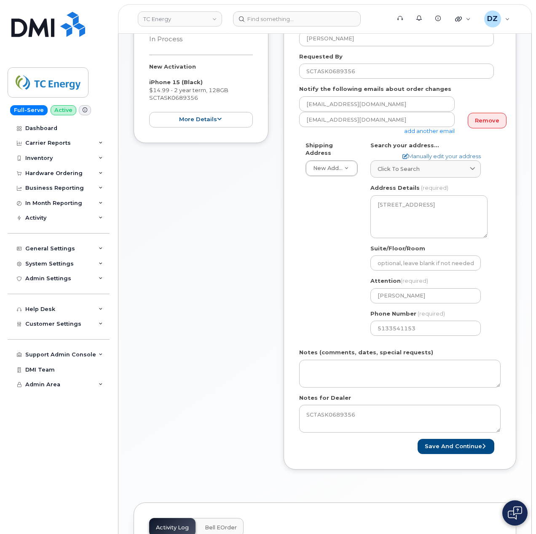
click at [307, 213] on div "Shipping Address New Address New Address 10255 S Washington Ave 117 Kohen Dr 18…" at bounding box center [396, 241] width 195 height 201
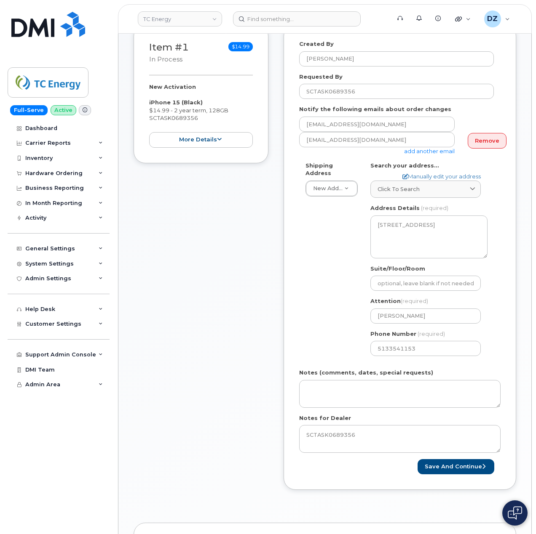
scroll to position [224, 0]
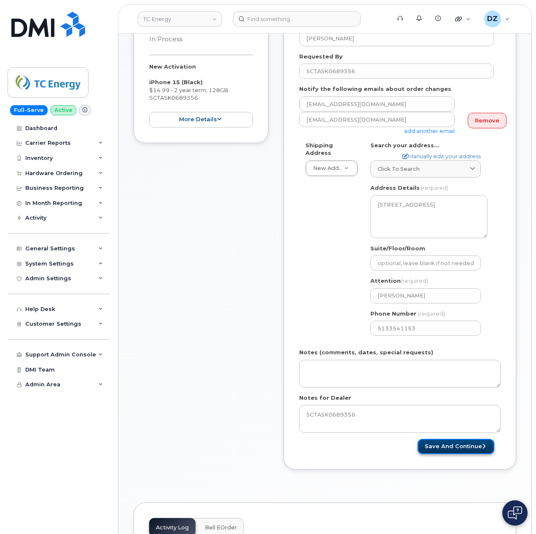
click at [456, 440] on button "Save and Continue" at bounding box center [455, 447] width 77 height 16
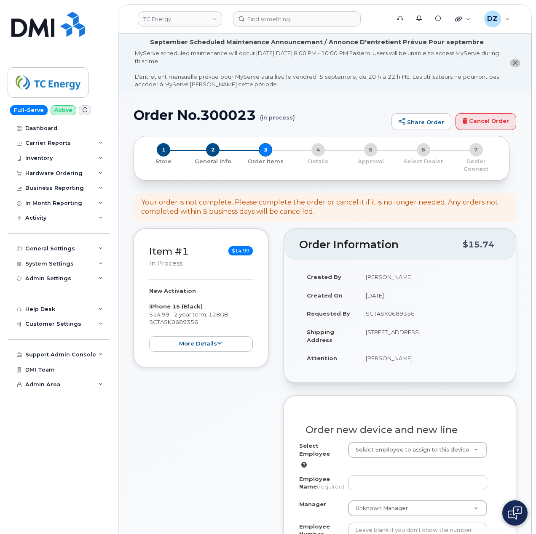
drag, startPoint x: 455, startPoint y: 435, endPoint x: 193, endPoint y: 429, distance: 262.4
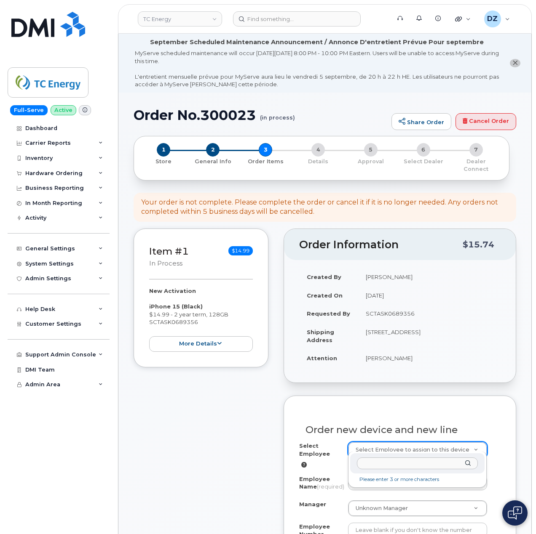
type input "207922"
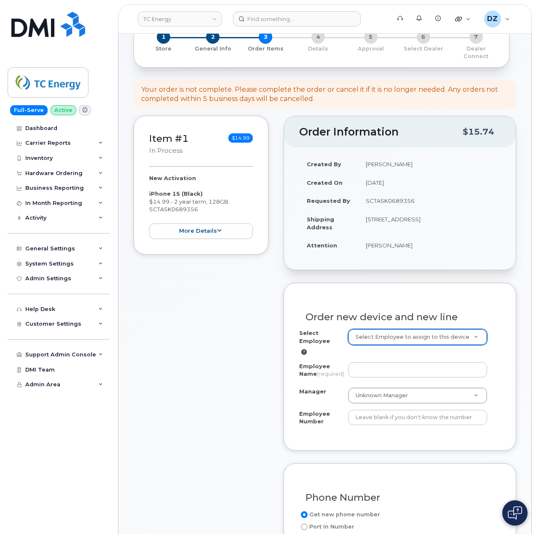
scroll to position [224, 0]
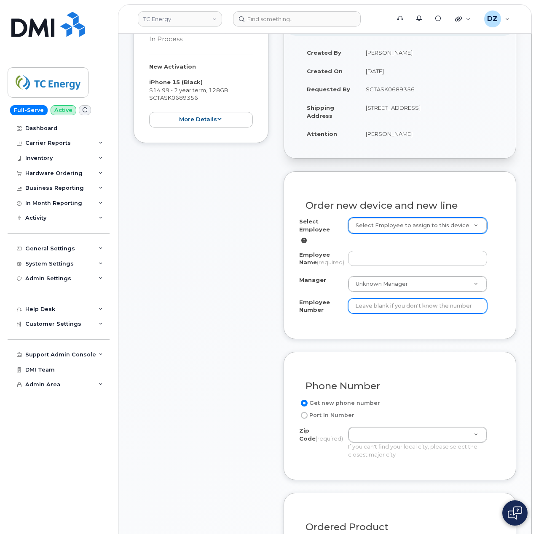
click at [390, 309] on input "Employee Number" at bounding box center [417, 306] width 139 height 15
paste input "207922"
type input "207922"
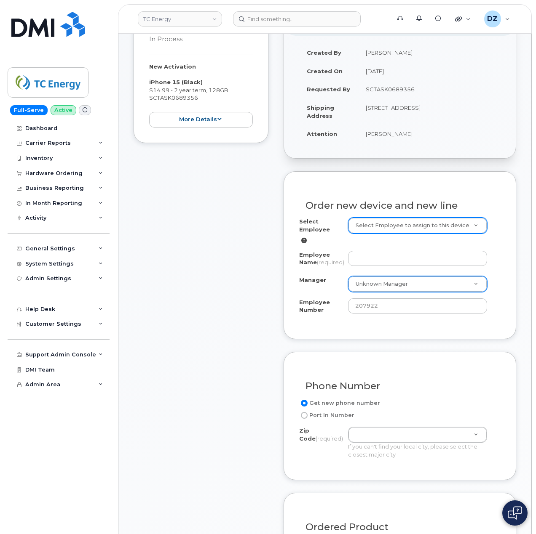
paste input "Kevin Miller"
type input "Kevin Miller"
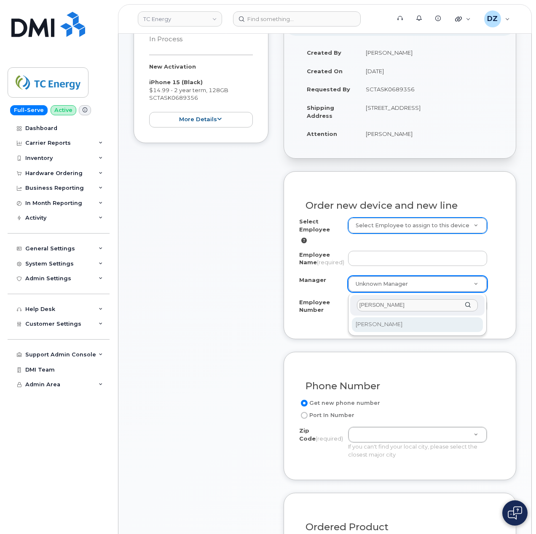
type input "Kevin Miller"
select select "1402252"
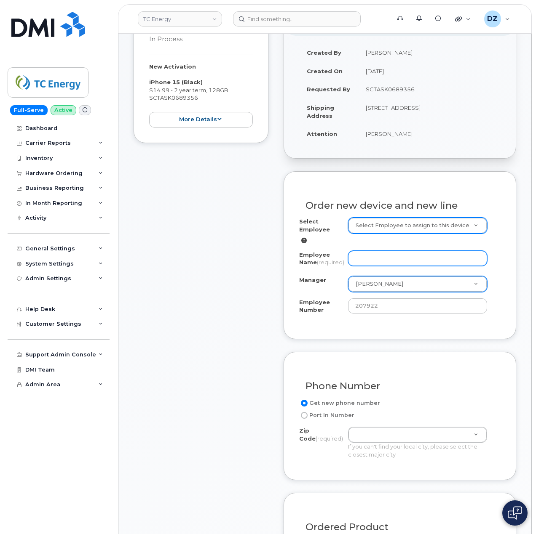
click at [392, 251] on input "Employee Name (required)" at bounding box center [417, 258] width 139 height 15
paste input "[PERSON_NAME]"
type input "[PERSON_NAME]"
click at [442, 101] on td "[STREET_ADDRESS]" at bounding box center [429, 112] width 142 height 26
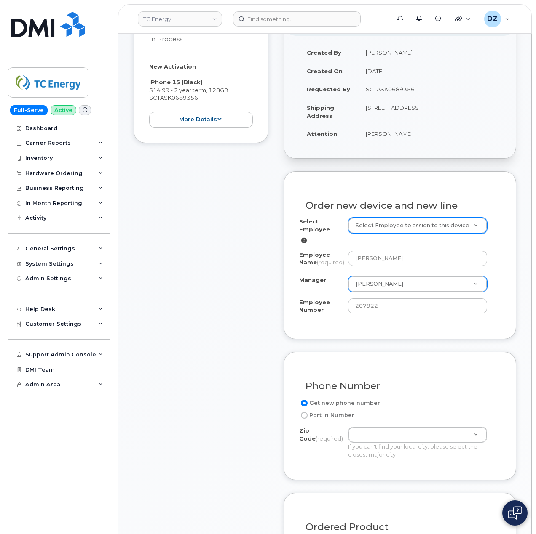
copy td "SANDYVILLE"
click at [370, 110] on td "[STREET_ADDRESS]" at bounding box center [429, 112] width 142 height 26
copy td "25275"
paste input "25275"
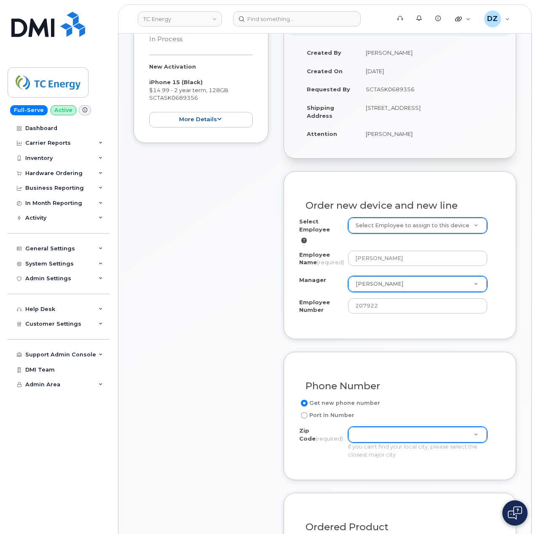
type input "25275"
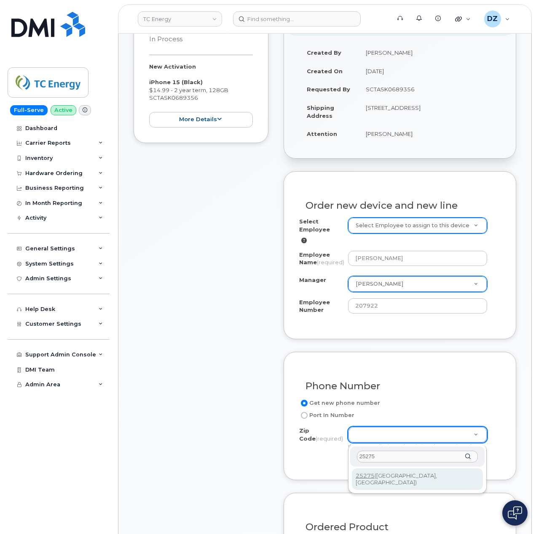
type input "25275"
type input "25275 (Sandyville, WV)"
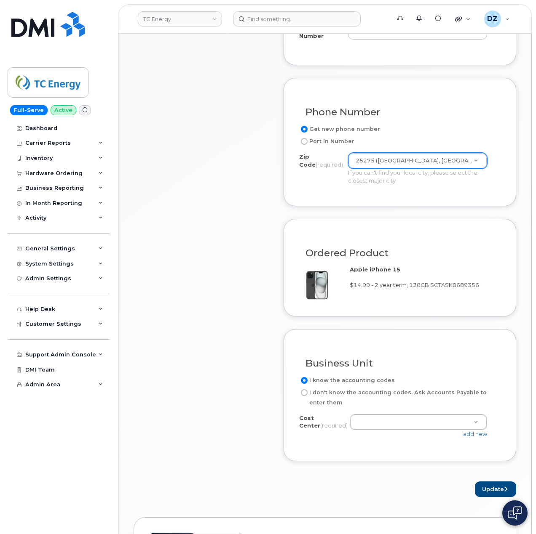
scroll to position [617, 0]
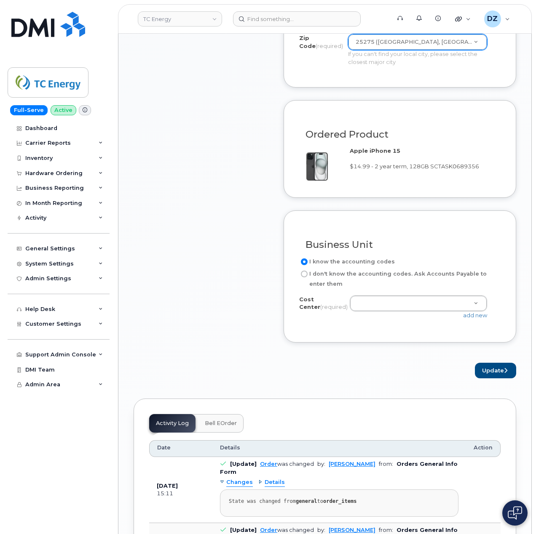
click at [317, 275] on label "I don't know the accounting codes. Ask Accounts Payable to enter them" at bounding box center [396, 279] width 195 height 20
click at [307, 275] on input "I don't know the accounting codes. Ask Accounts Payable to enter them" at bounding box center [304, 274] width 7 height 7
radio input "true"
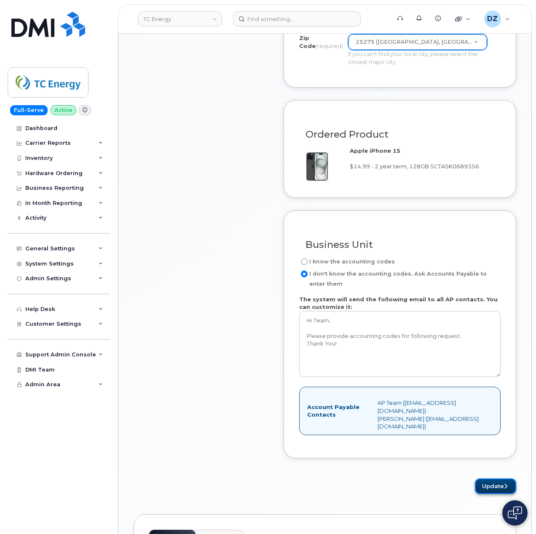
click at [491, 489] on button "Update" at bounding box center [495, 487] width 41 height 16
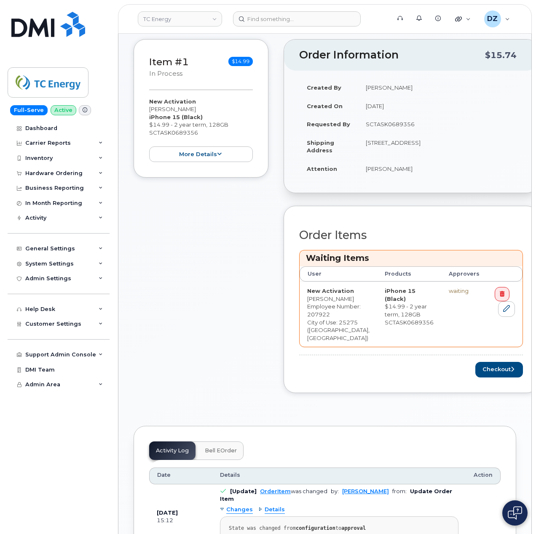
scroll to position [280, 0]
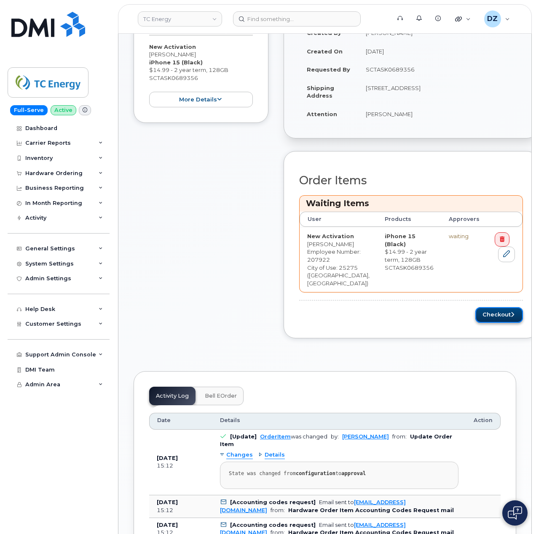
click at [510, 317] on icon "submit" at bounding box center [511, 314] width 3 height 5
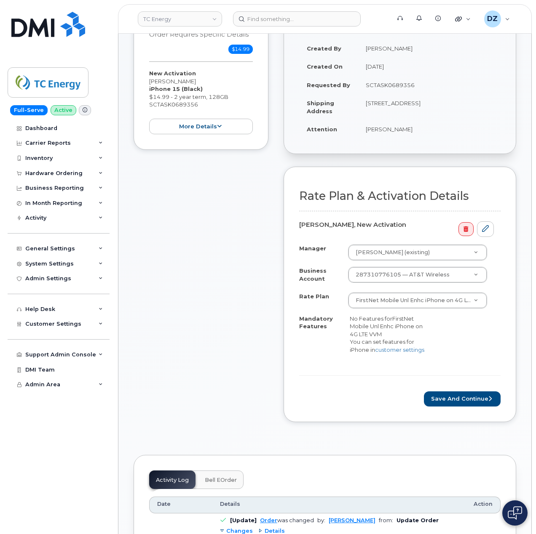
scroll to position [280, 0]
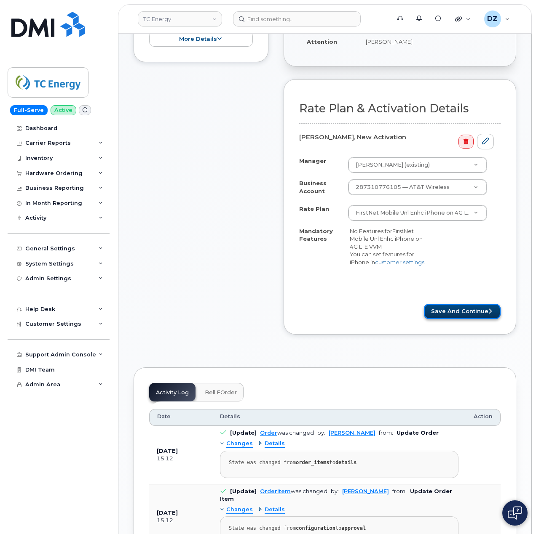
click at [455, 313] on button "Save and Continue" at bounding box center [462, 312] width 77 height 16
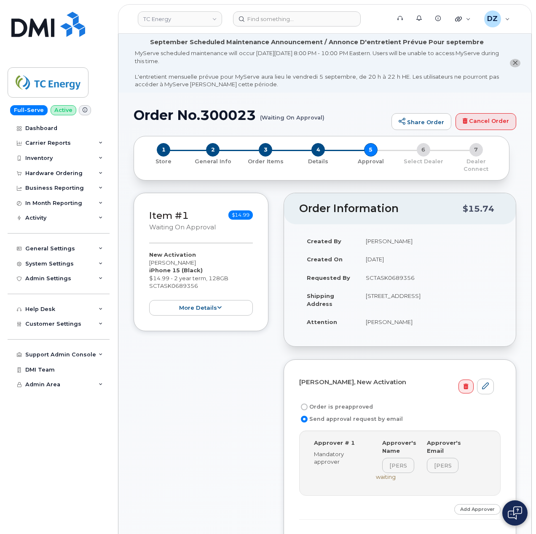
click at [352, 395] on form "[PERSON_NAME], New Activation Order is preapproved Send approval request by ema…" at bounding box center [399, 463] width 201 height 176
click at [352, 402] on label "Order is preapproved" at bounding box center [336, 407] width 74 height 10
click at [307, 404] on input "Order is preapproved" at bounding box center [304, 407] width 7 height 7
radio input "true"
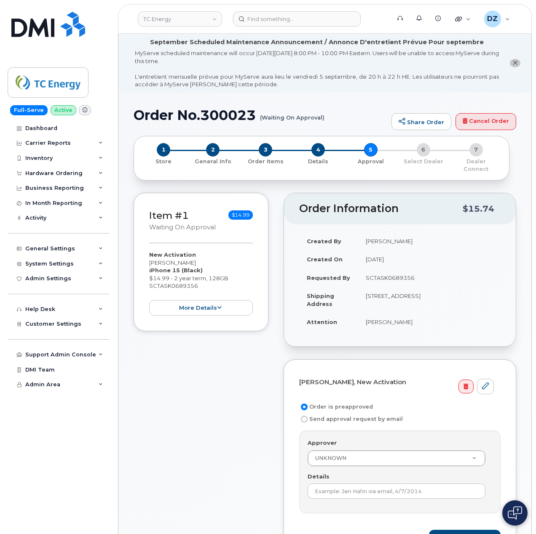
click at [402, 273] on td "SCTASK0689356" at bounding box center [429, 278] width 142 height 19
copy td "SCTASK0689356"
click at [379, 485] on input "Details" at bounding box center [396, 491] width 178 height 15
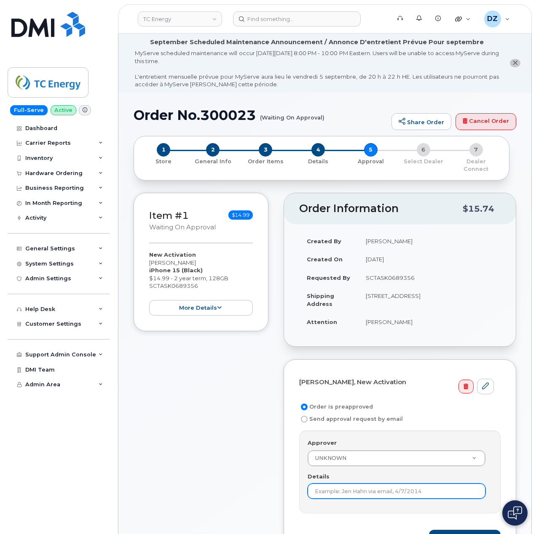
click at [379, 485] on input "Details" at bounding box center [396, 491] width 178 height 15
paste input "SCTASK0689356"
type input "SCTASK0689356"
click at [248, 462] on div "Item #1 Waiting On Approval $14.99 New Activation [PERSON_NAME] iPhone 15 (Blac…" at bounding box center [200, 383] width 135 height 381
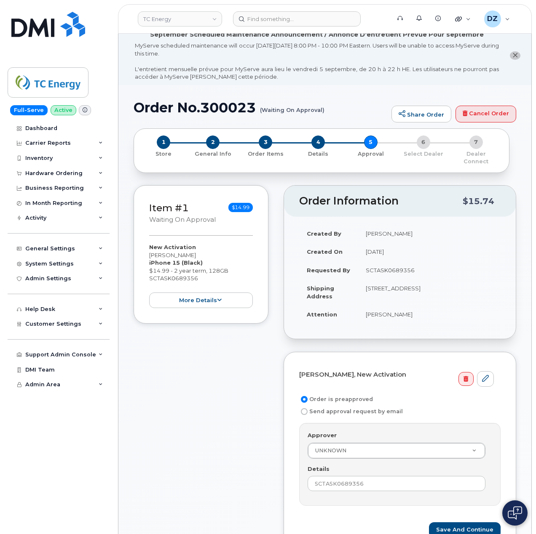
scroll to position [168, 0]
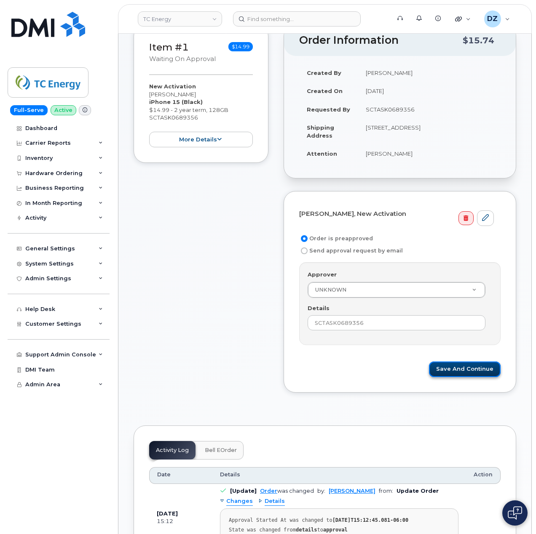
click at [469, 362] on button "Save and Continue" at bounding box center [465, 370] width 72 height 16
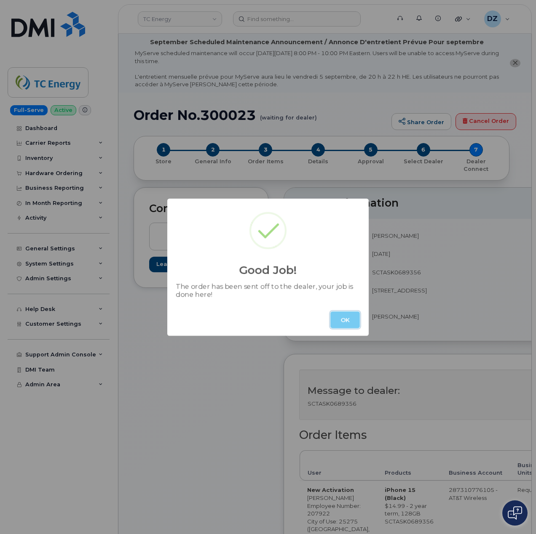
click at [344, 320] on button "OK" at bounding box center [344, 320] width 29 height 17
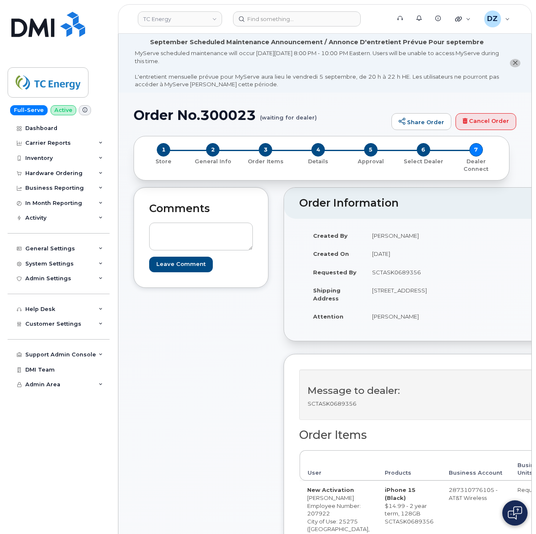
click at [373, 326] on td "[PERSON_NAME]" at bounding box center [405, 316] width 82 height 19
click at [387, 326] on td "[PERSON_NAME]" at bounding box center [405, 316] width 82 height 19
copy td "[PERSON_NAME]"
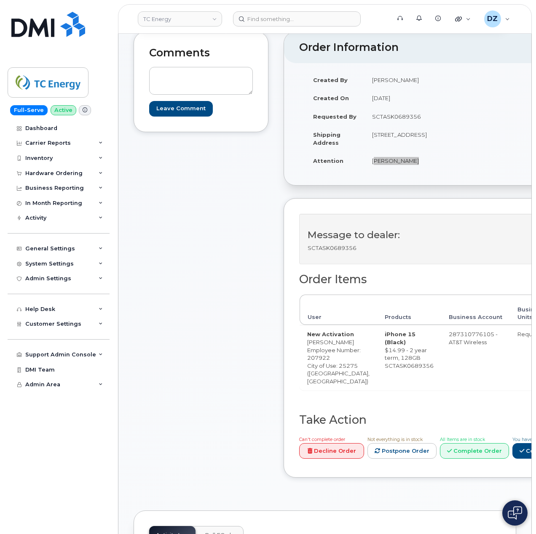
scroll to position [280, 0]
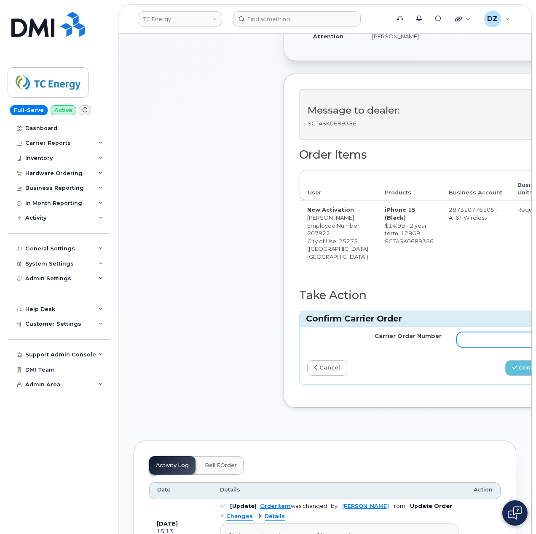
click at [456, 347] on input "Carrier Order Number" at bounding box center [523, 339] width 134 height 15
paste input "10-173353142251402"
type input "10-173353142251402"
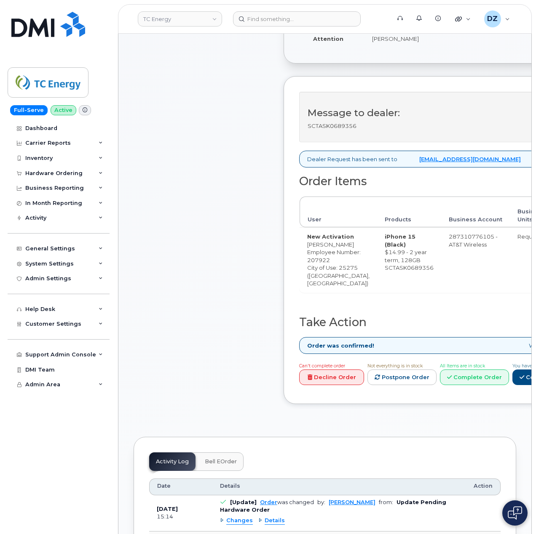
scroll to position [337, 0]
